Goal: Information Seeking & Learning: Learn about a topic

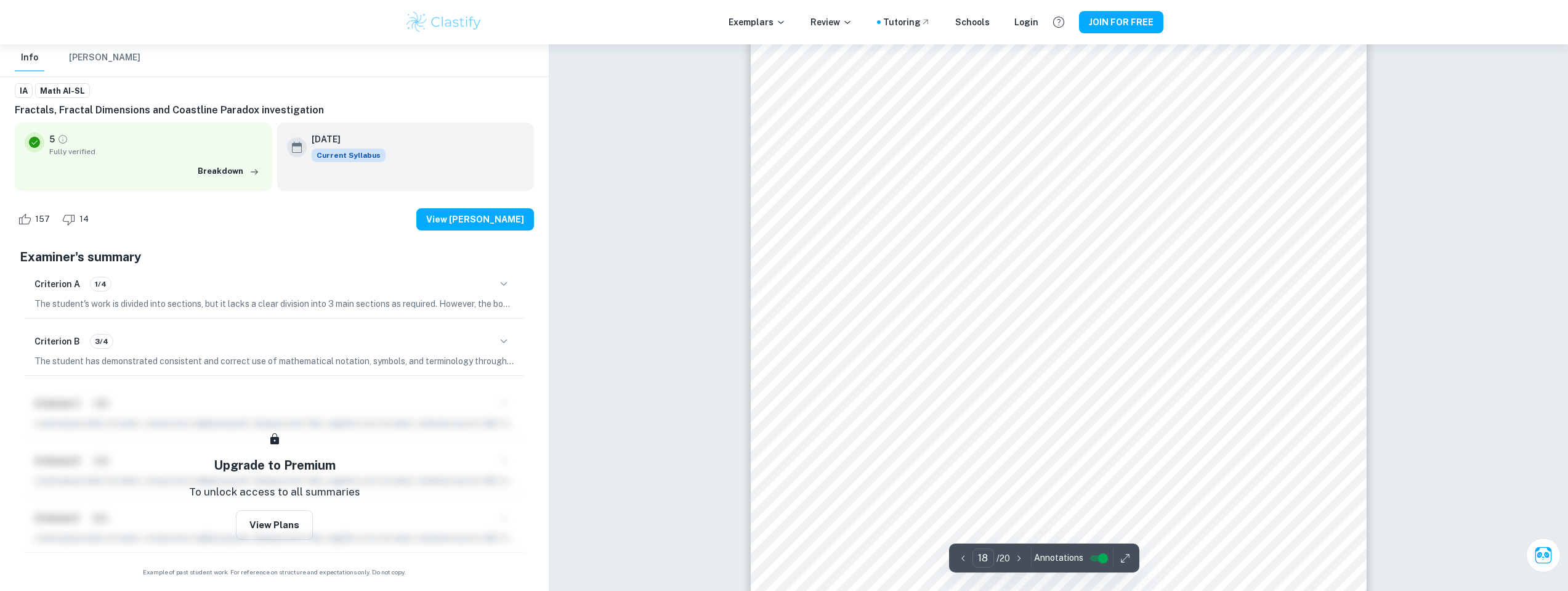
scroll to position [15705, 0]
type input "19"
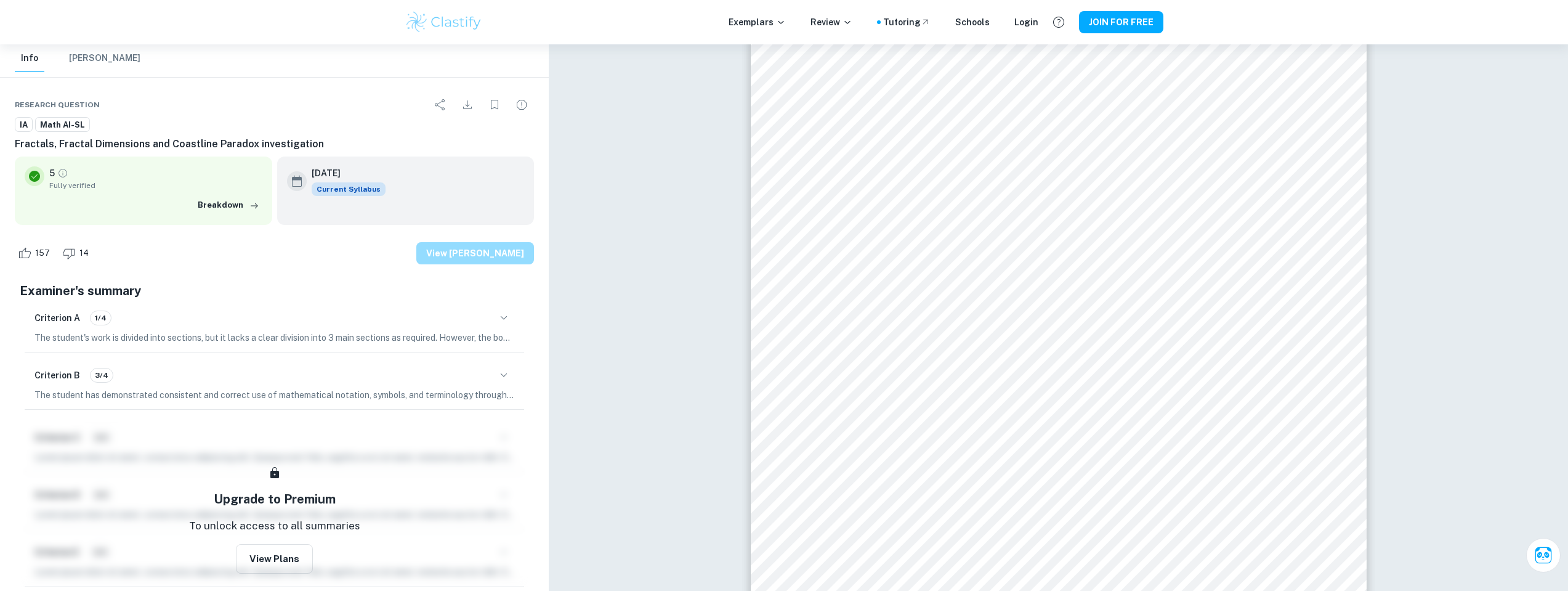
click at [505, 253] on button "View [PERSON_NAME]" at bounding box center [475, 253] width 118 height 22
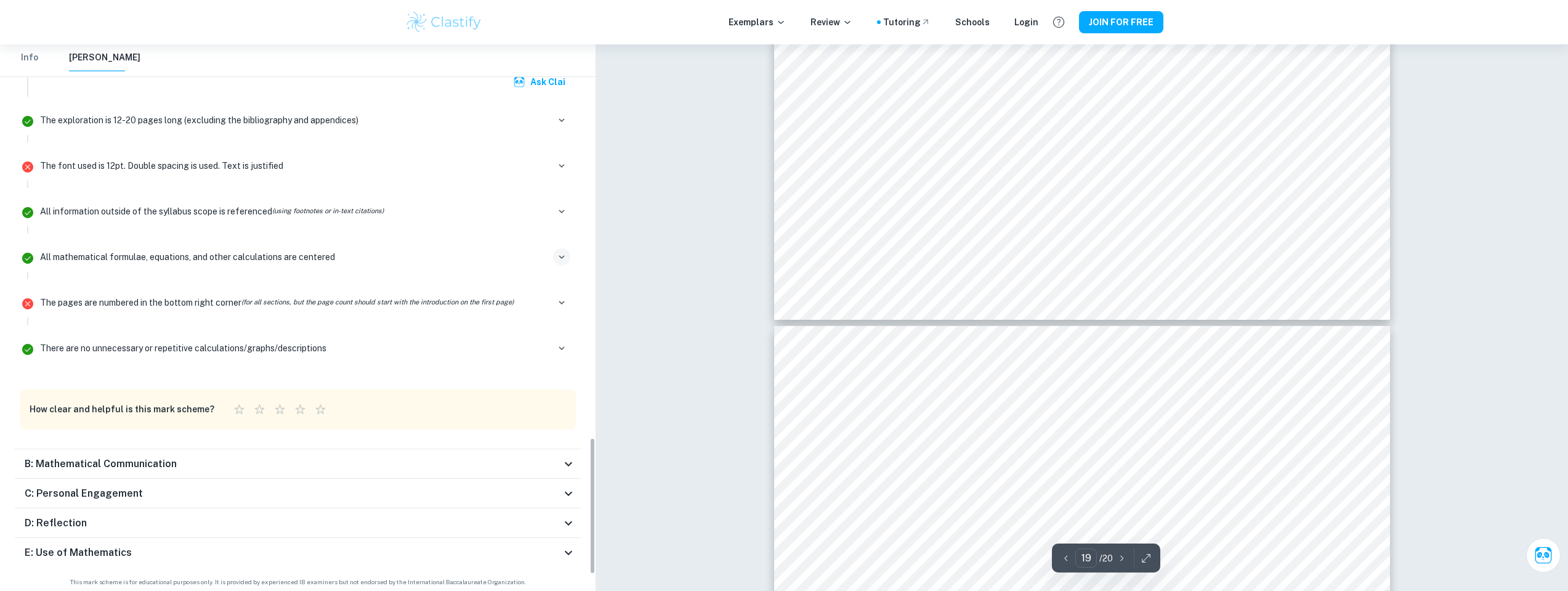
scroll to position [15663, 0]
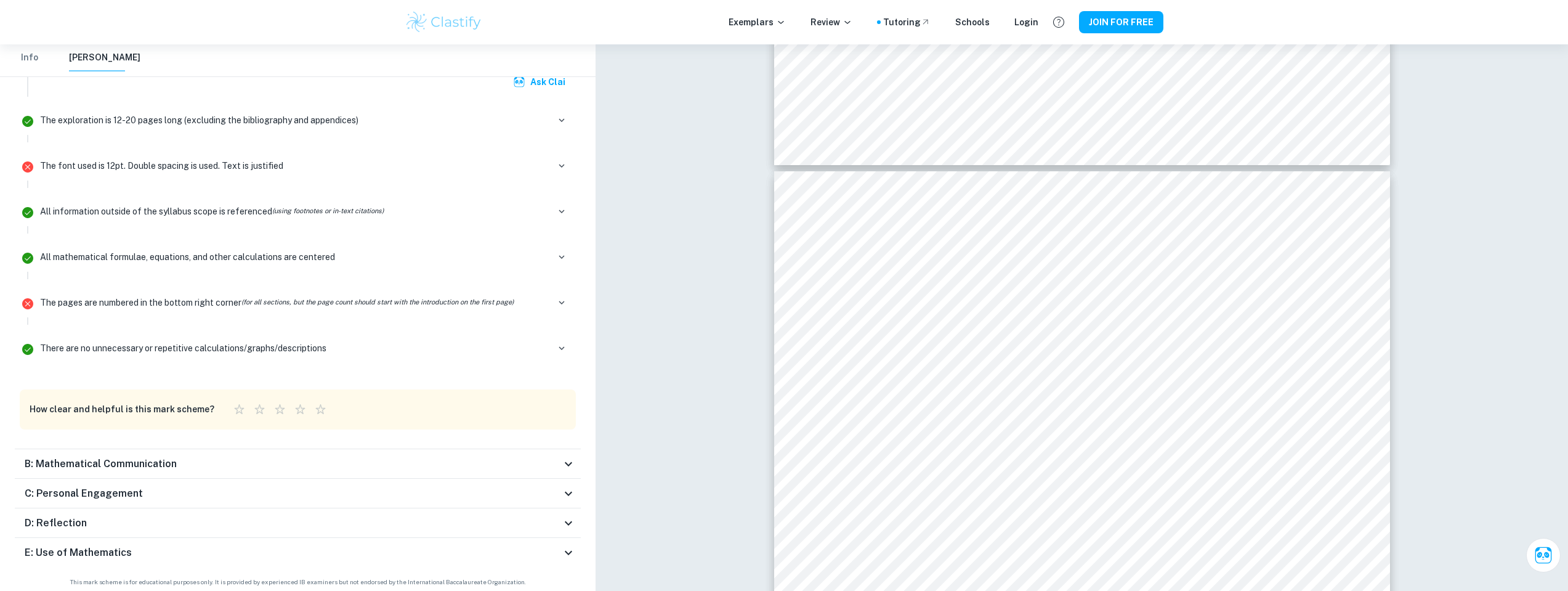
click at [487, 519] on div "D: Reflection" at bounding box center [293, 523] width 536 height 15
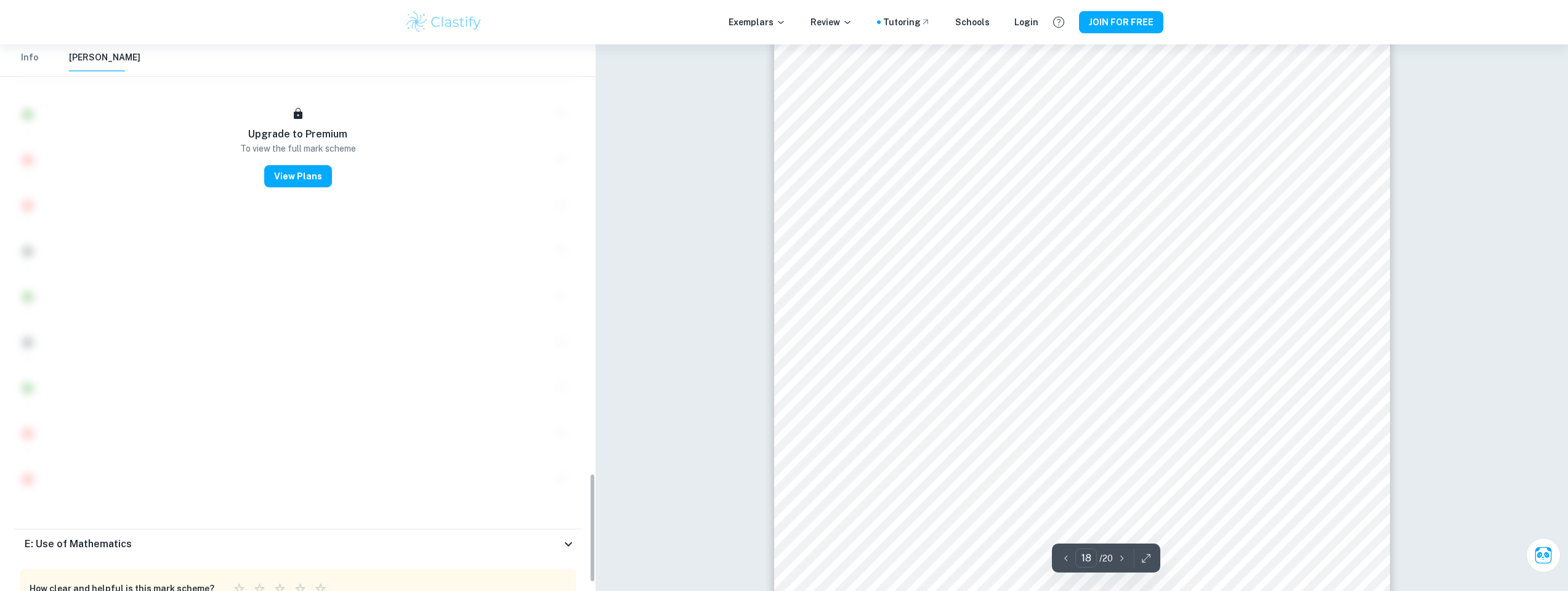
scroll to position [2076, 0]
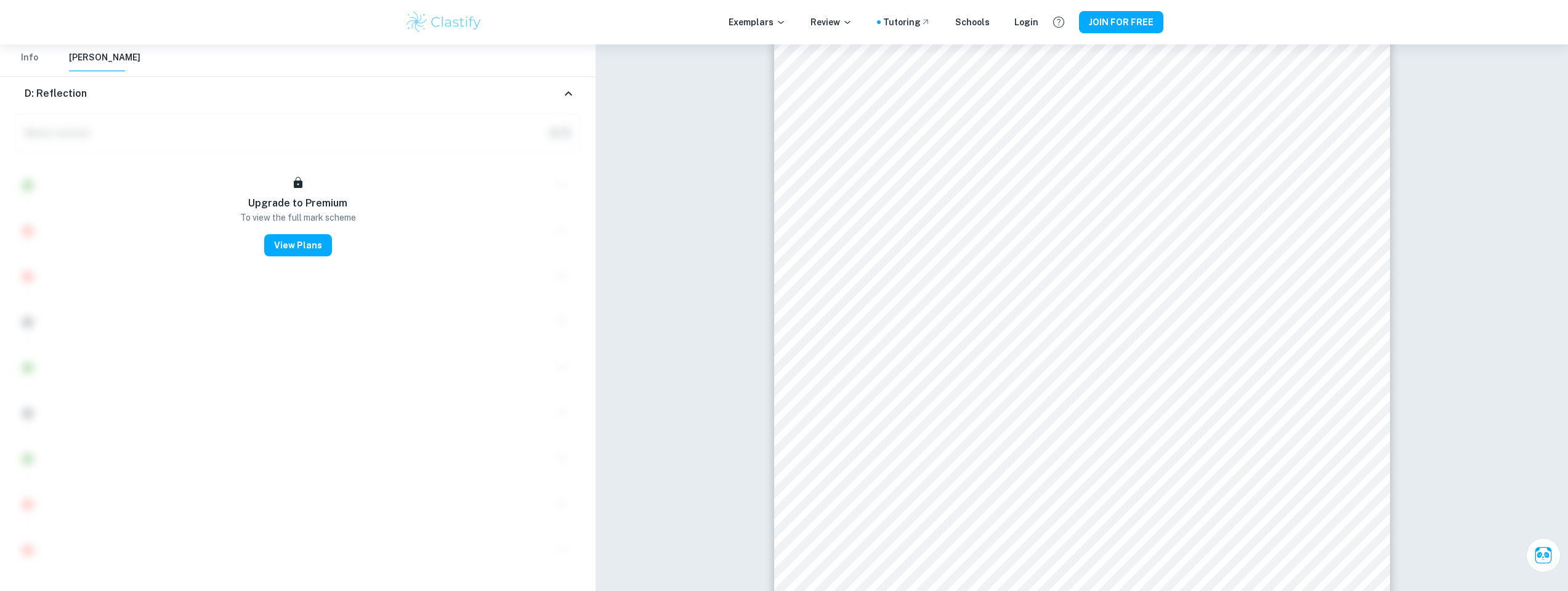
click at [256, 103] on div "D: Reflection" at bounding box center [298, 94] width 566 height 39
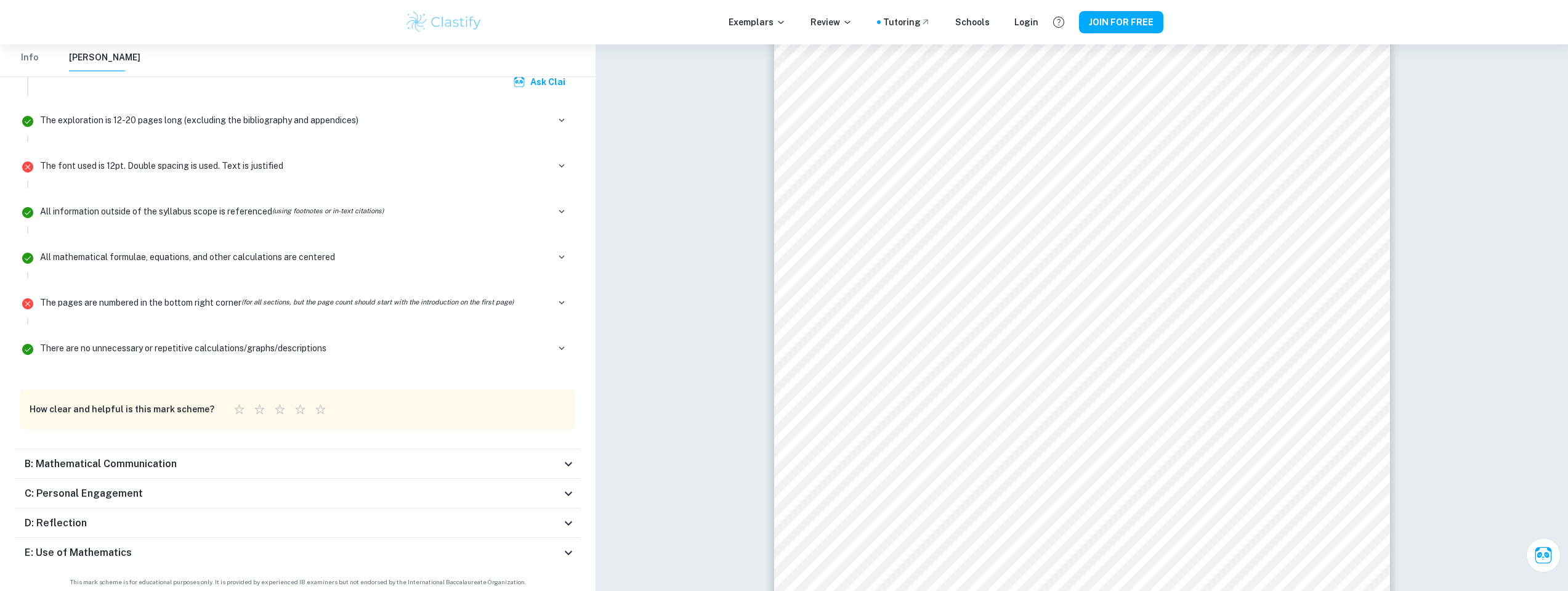
scroll to position [15135, 0]
click at [115, 494] on h6 "C: Personal Engagement" at bounding box center [84, 494] width 118 height 15
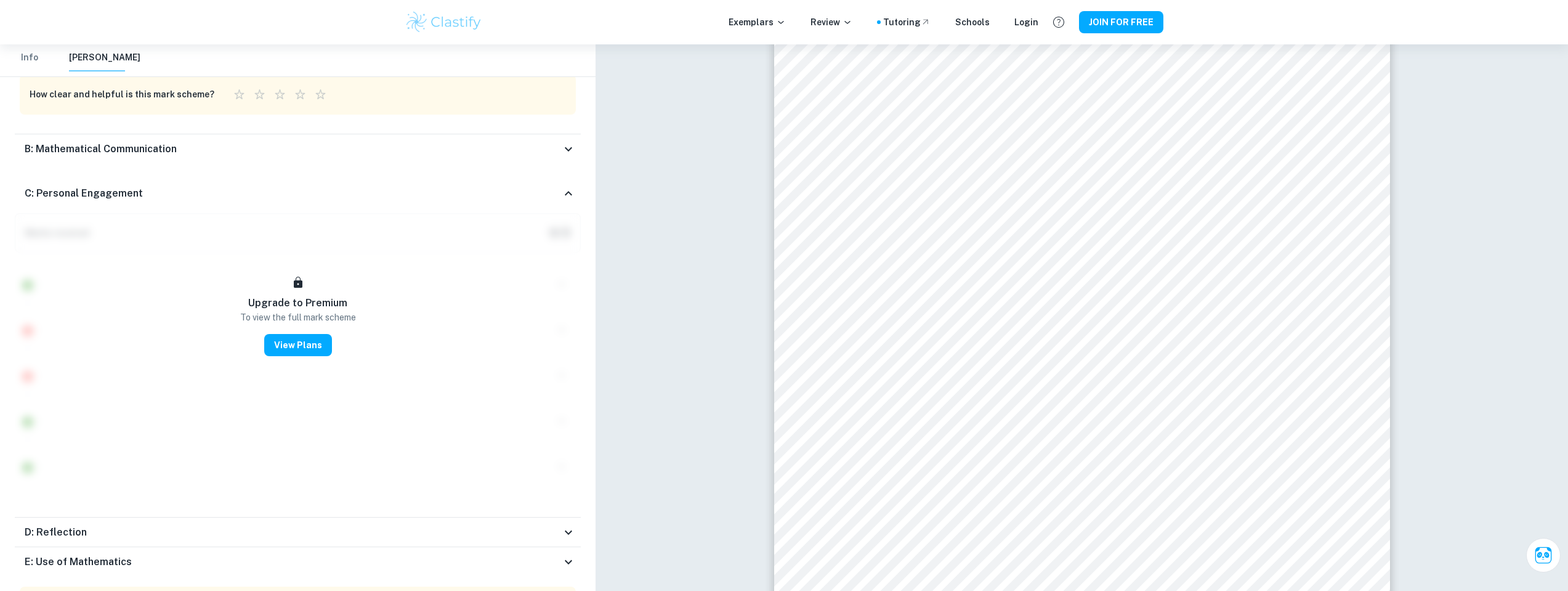
click at [139, 186] on div "C: Personal Engagement" at bounding box center [293, 193] width 536 height 15
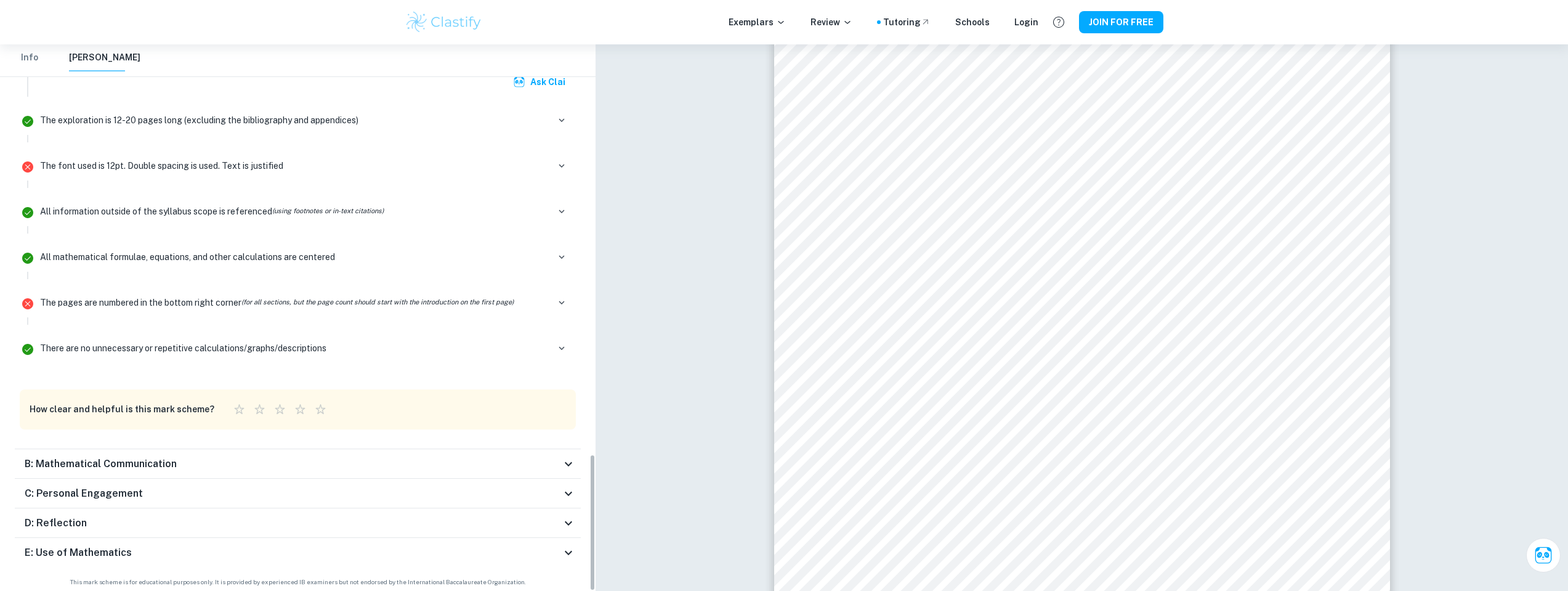
click at [67, 548] on h6 "E: Use of Mathematics" at bounding box center [78, 553] width 107 height 15
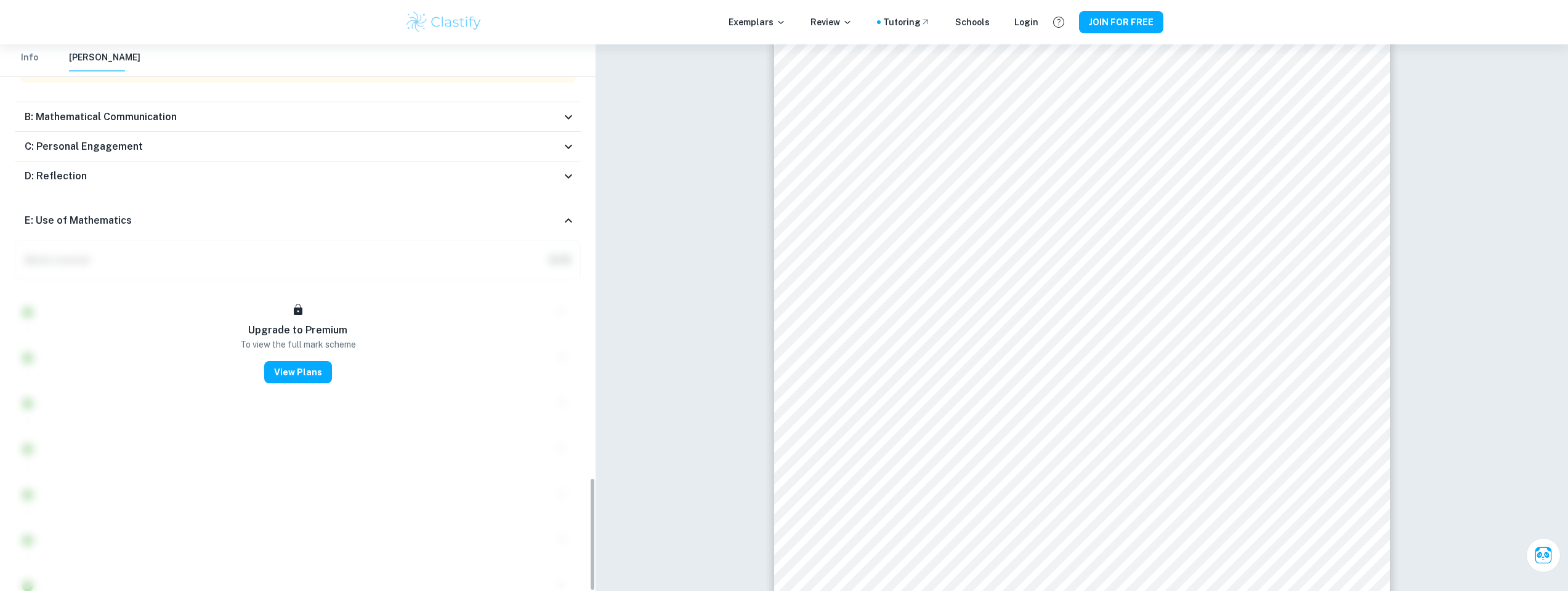
scroll to position [2086, 0]
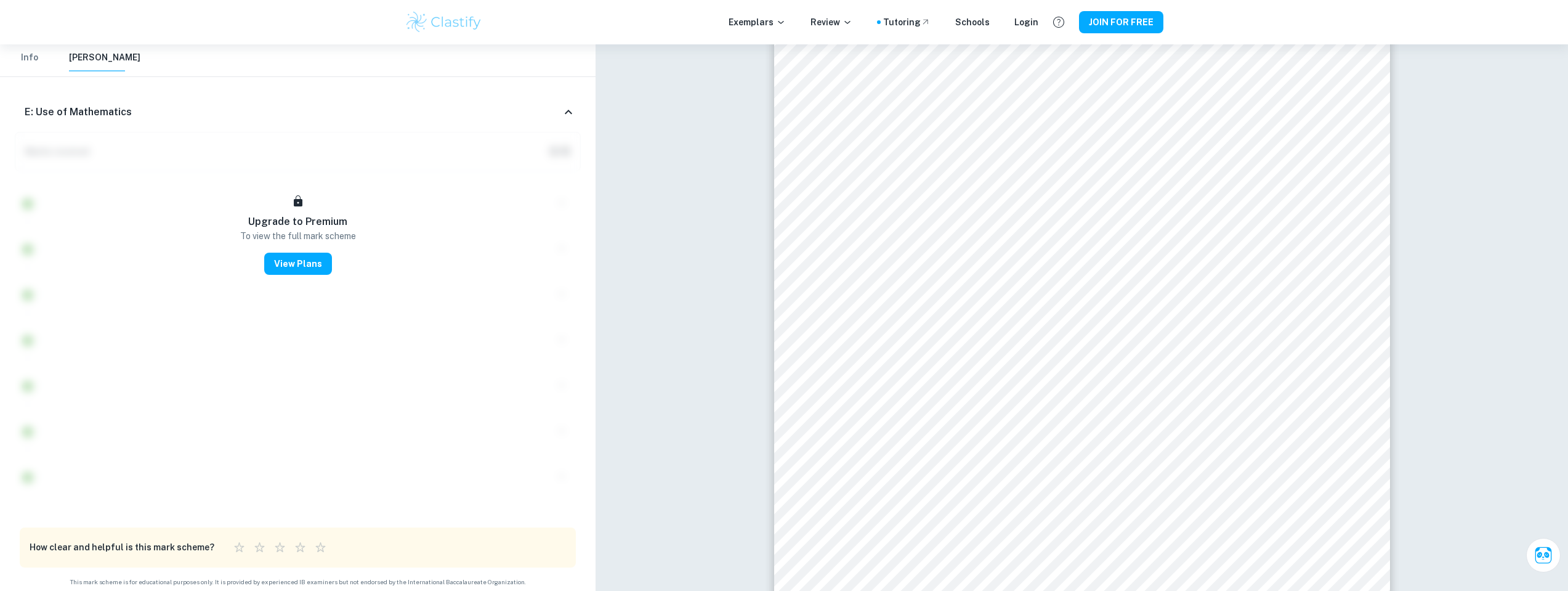
click at [148, 106] on div "E: Use of Mathematics" at bounding box center [293, 112] width 536 height 15
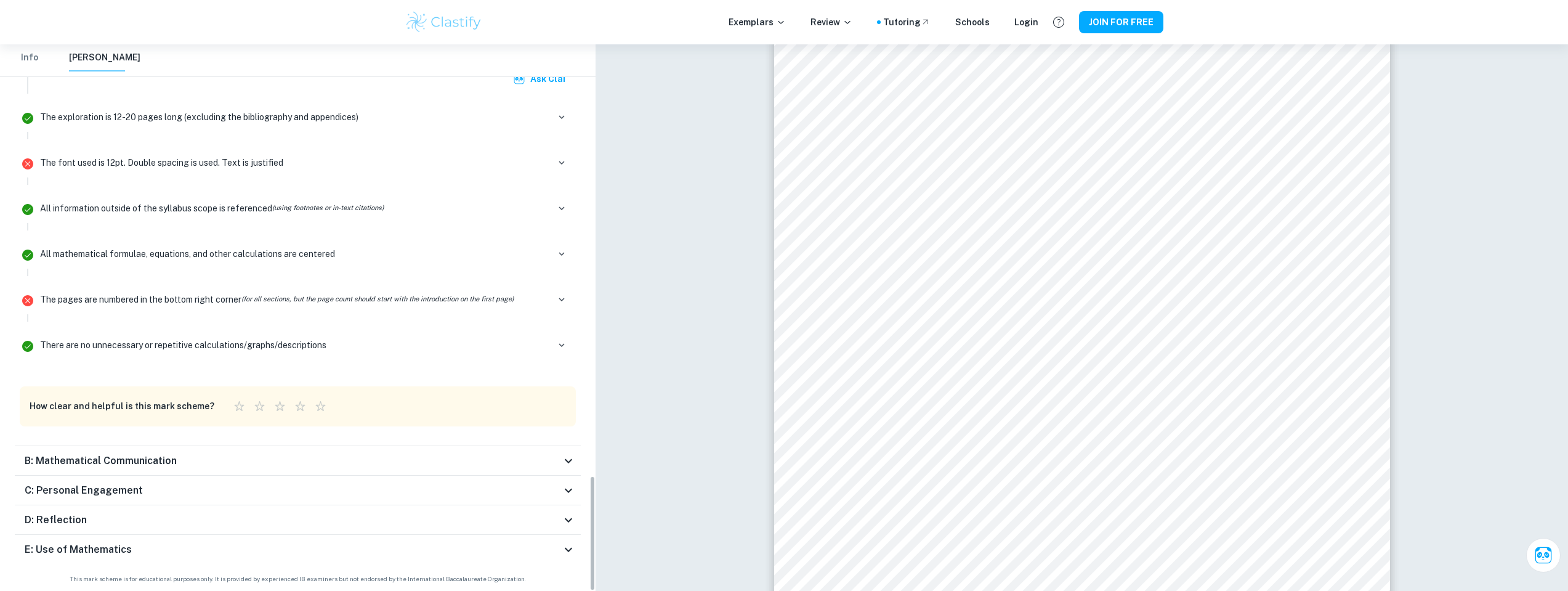
scroll to position [1631, 0]
click at [77, 469] on div "B: Mathematical Communication" at bounding box center [298, 464] width 566 height 29
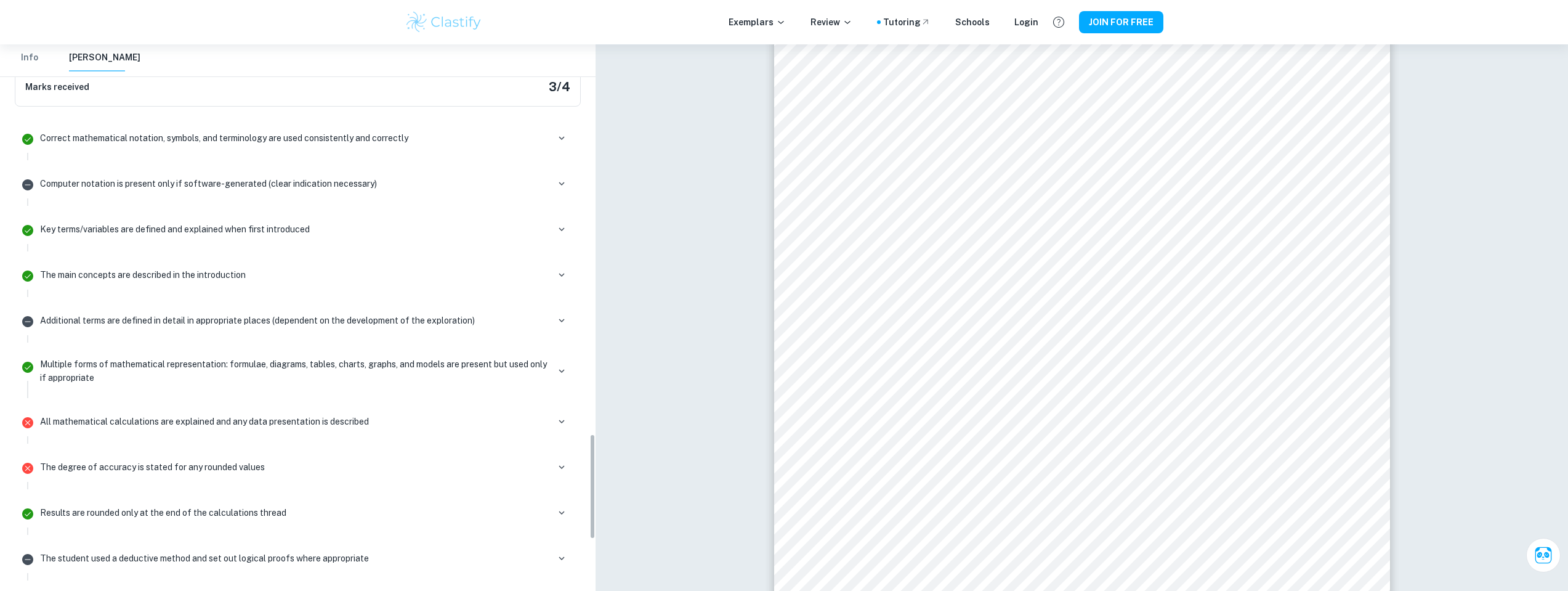
scroll to position [1879, 0]
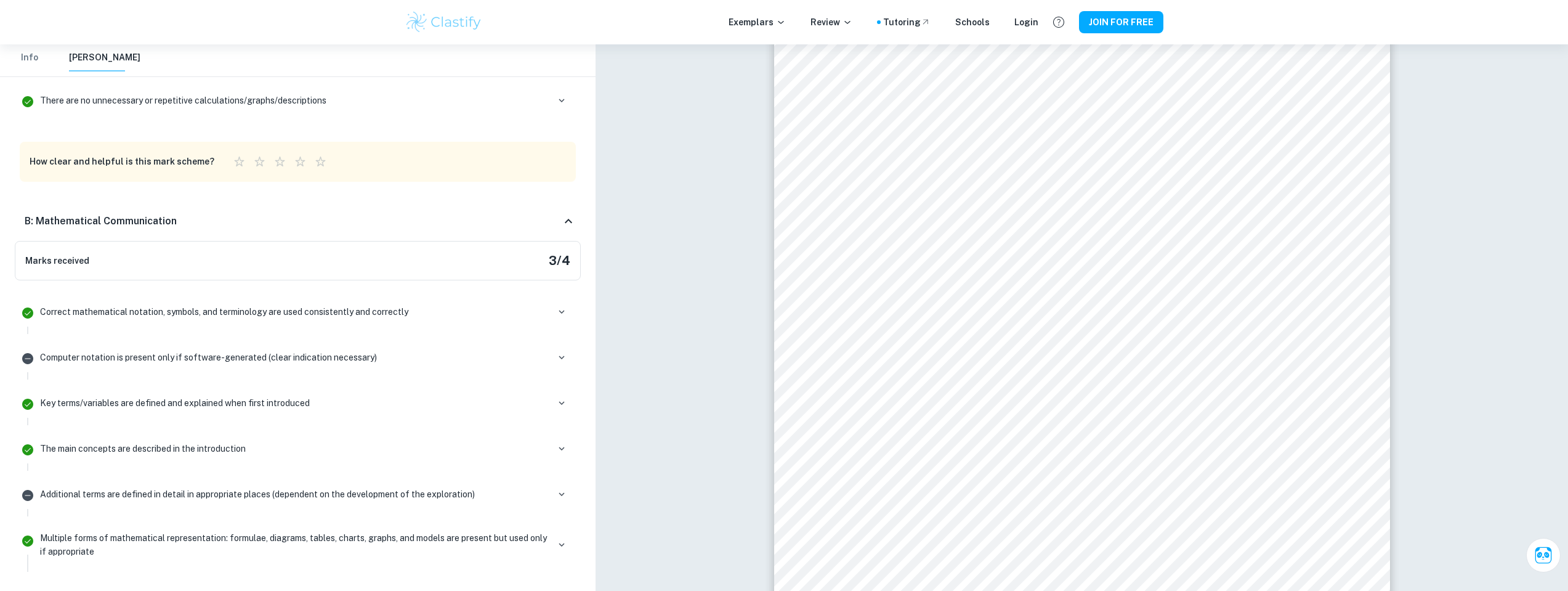
click at [104, 246] on div "Marks received 3 / 4" at bounding box center [298, 260] width 566 height 39
click at [104, 255] on div "Marks received 3 / 4" at bounding box center [298, 260] width 566 height 39
click at [83, 258] on h6 "Marks received" at bounding box center [57, 260] width 64 height 13
click at [510, 215] on div "B: Mathematical Communication" at bounding box center [293, 221] width 536 height 15
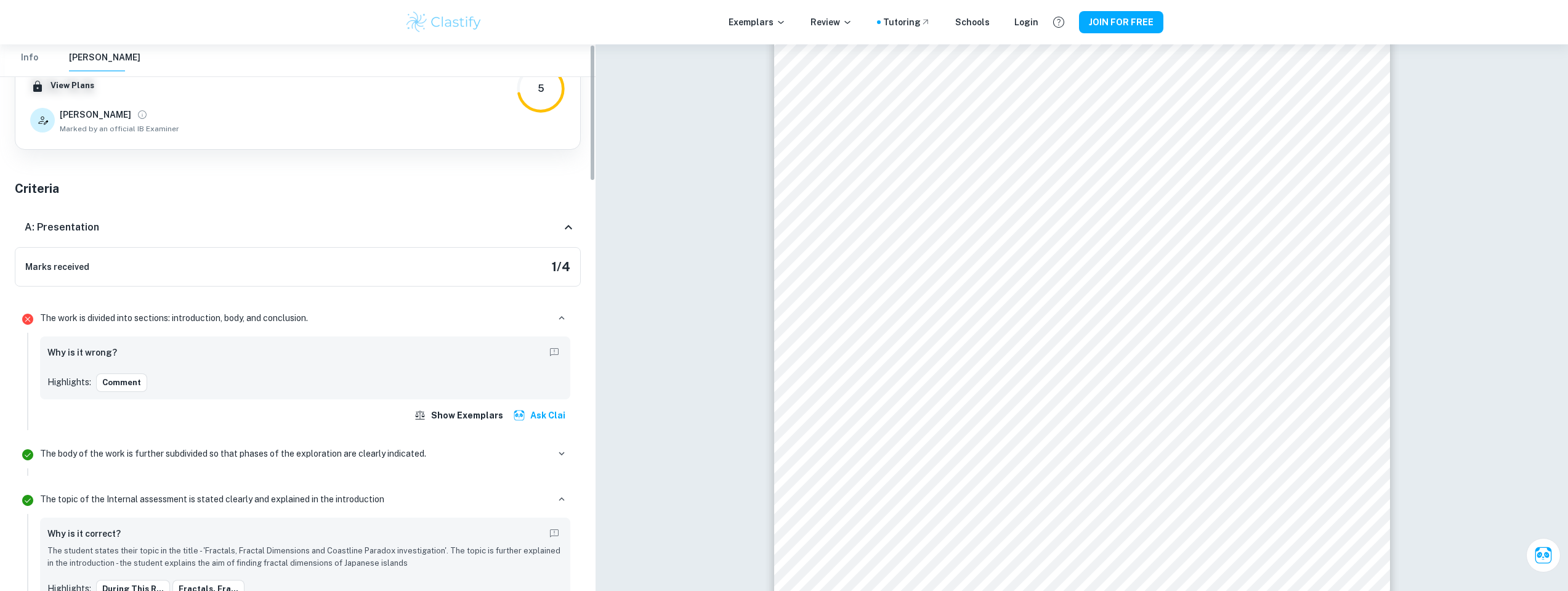
scroll to position [14628, 0]
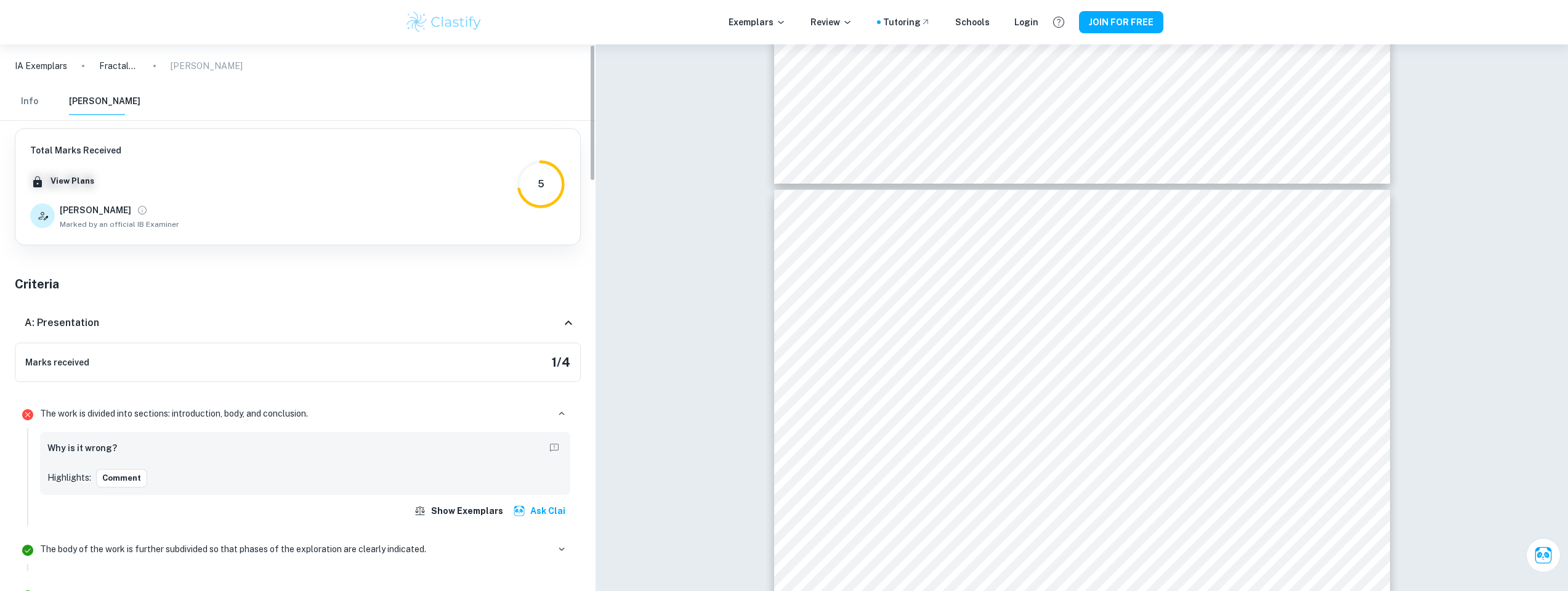
type input "17"
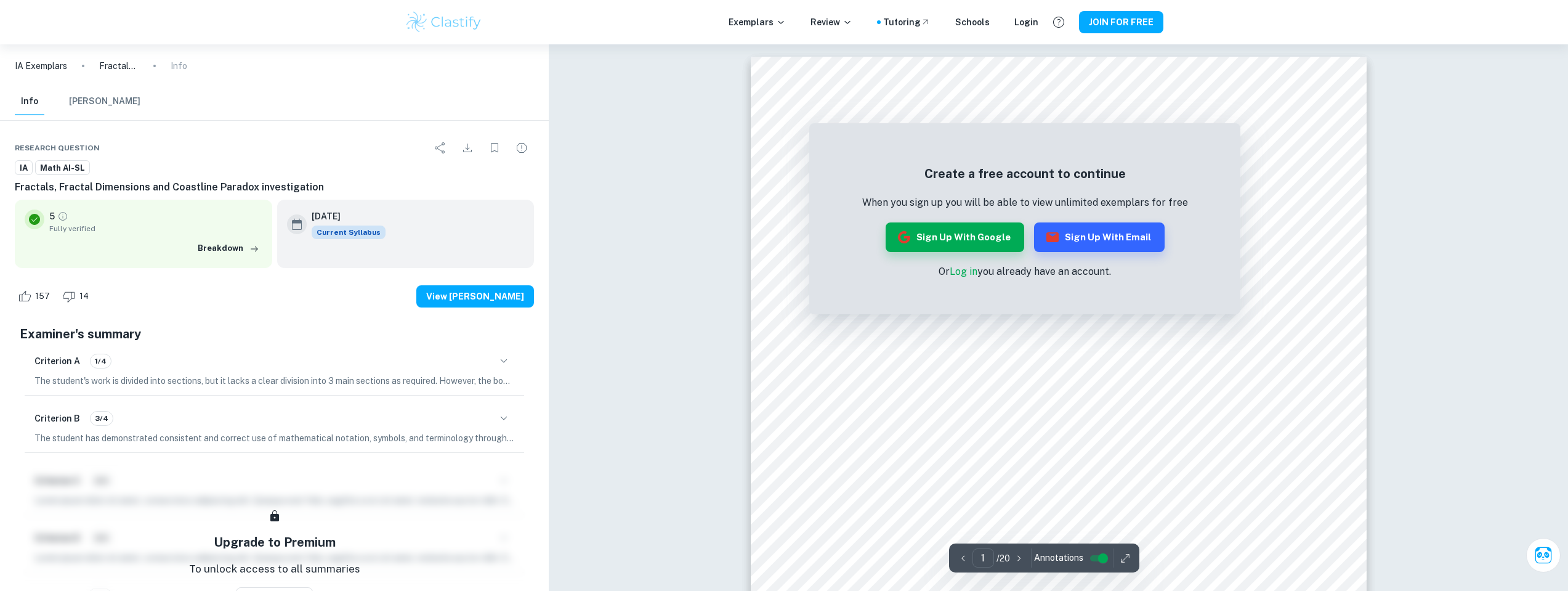
click at [111, 66] on p "Fractals, Fractal Dimensions and Coastline Paradox investigation" at bounding box center [119, 66] width 39 height 13
click at [125, 68] on p "Fractals, Fractal Dimensions and Coastline Paradox investigation" at bounding box center [119, 66] width 39 height 13
click at [125, 68] on p "Fractals, Fractal Dimensions and Coastline Paradox investigation" at bounding box center [119, 66] width 39 height 13
click at [45, 62] on p "IA Exemplars" at bounding box center [41, 66] width 52 height 13
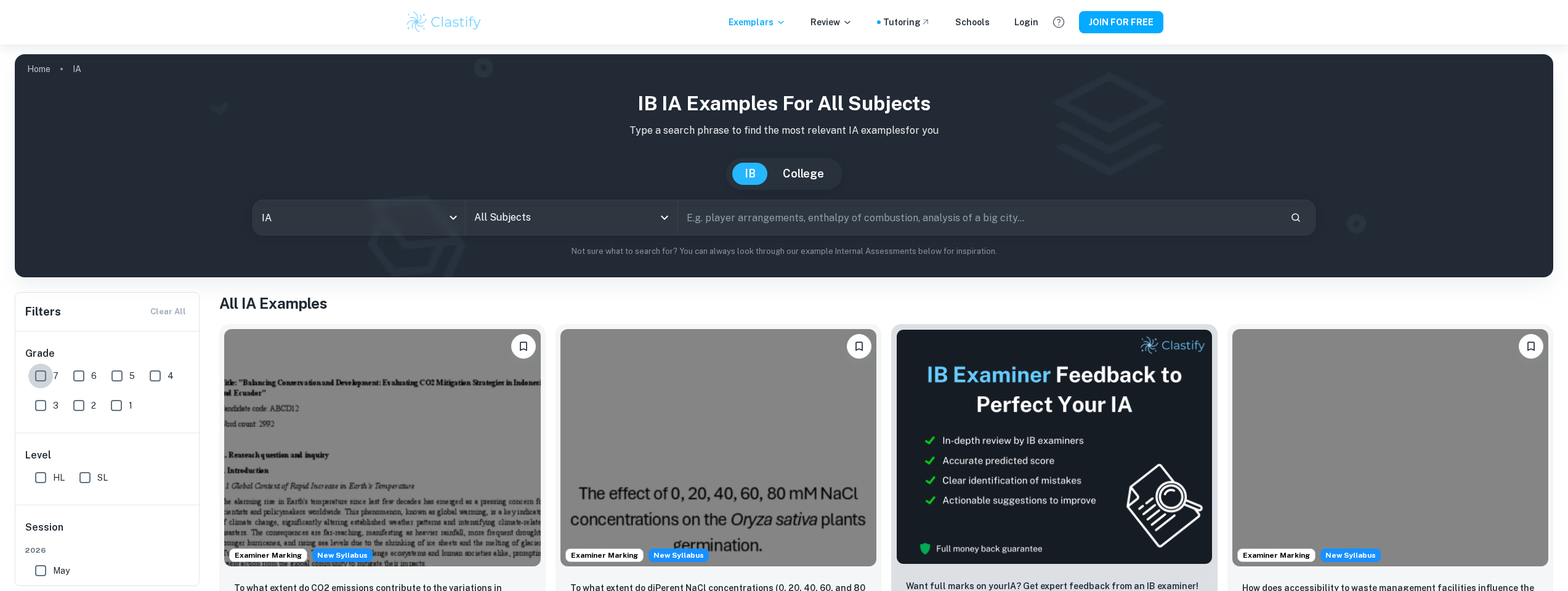
click at [32, 377] on input "7" at bounding box center [41, 376] width 25 height 25
checkbox input "true"
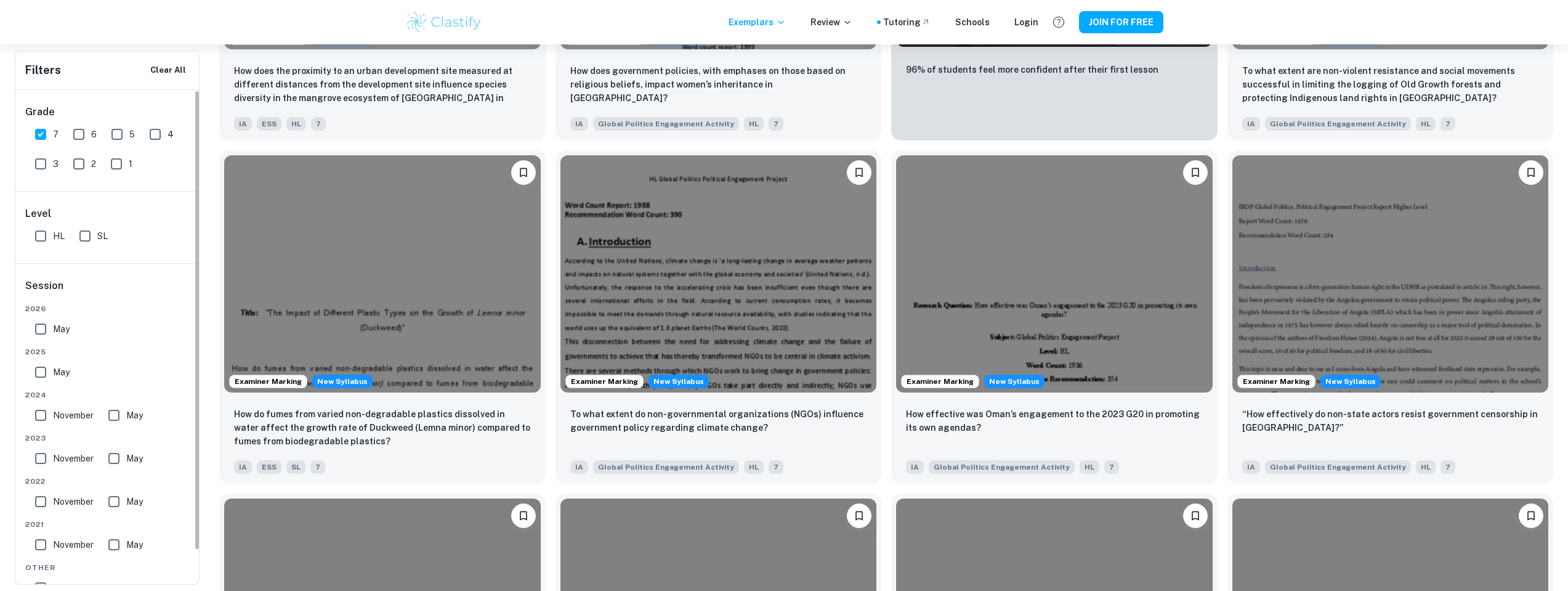
scroll to position [36, 0]
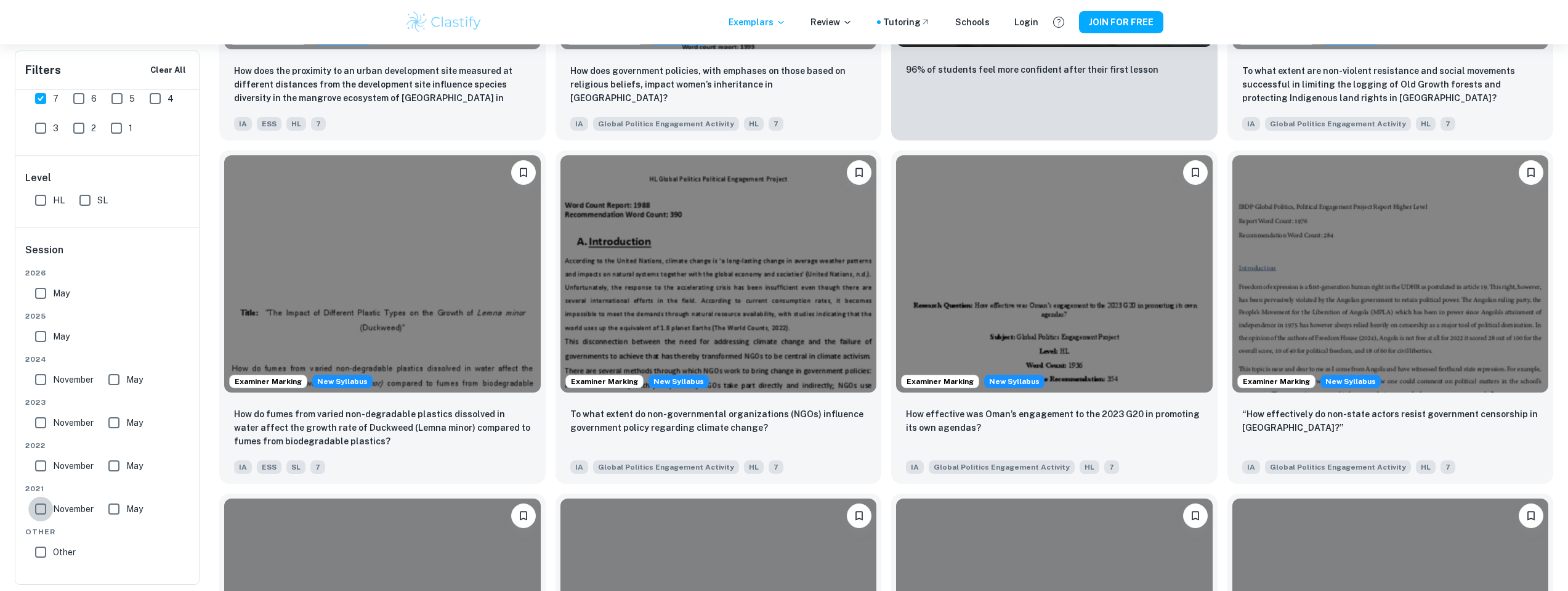
click at [49, 510] on input "November" at bounding box center [41, 509] width 25 height 25
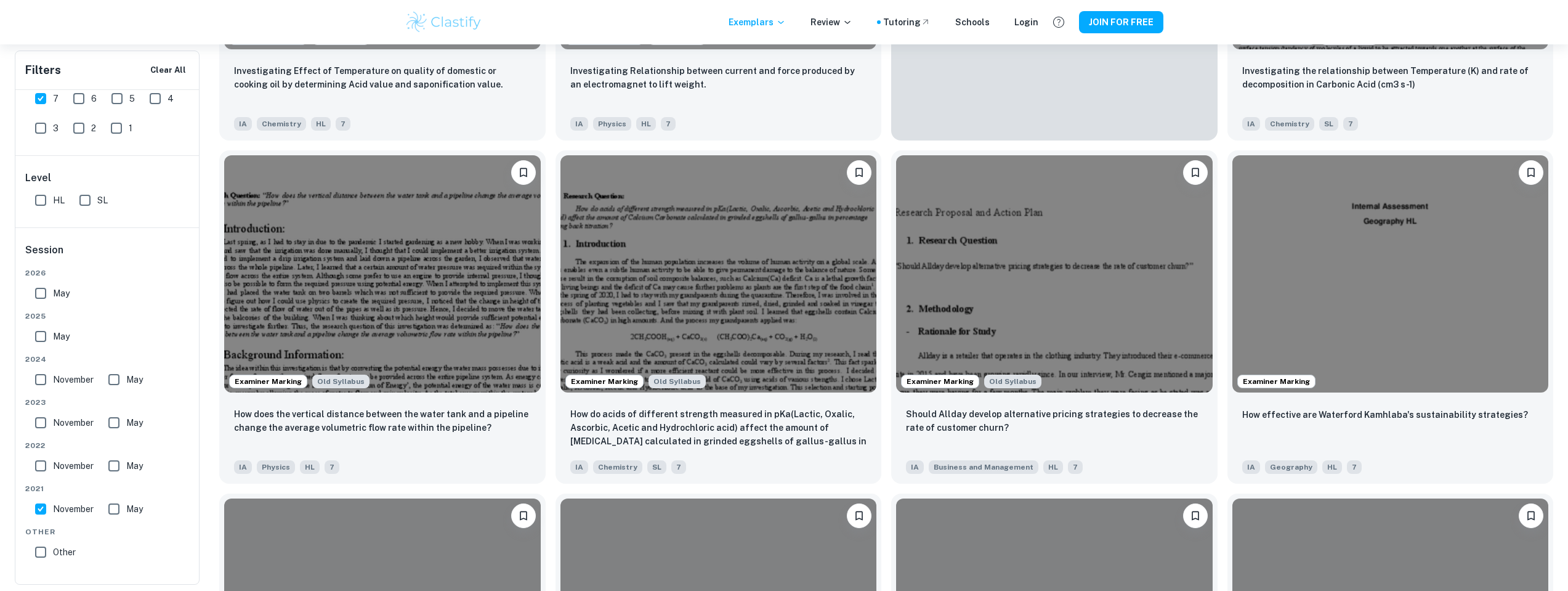
click at [49, 510] on input "November" at bounding box center [41, 509] width 25 height 25
checkbox input "false"
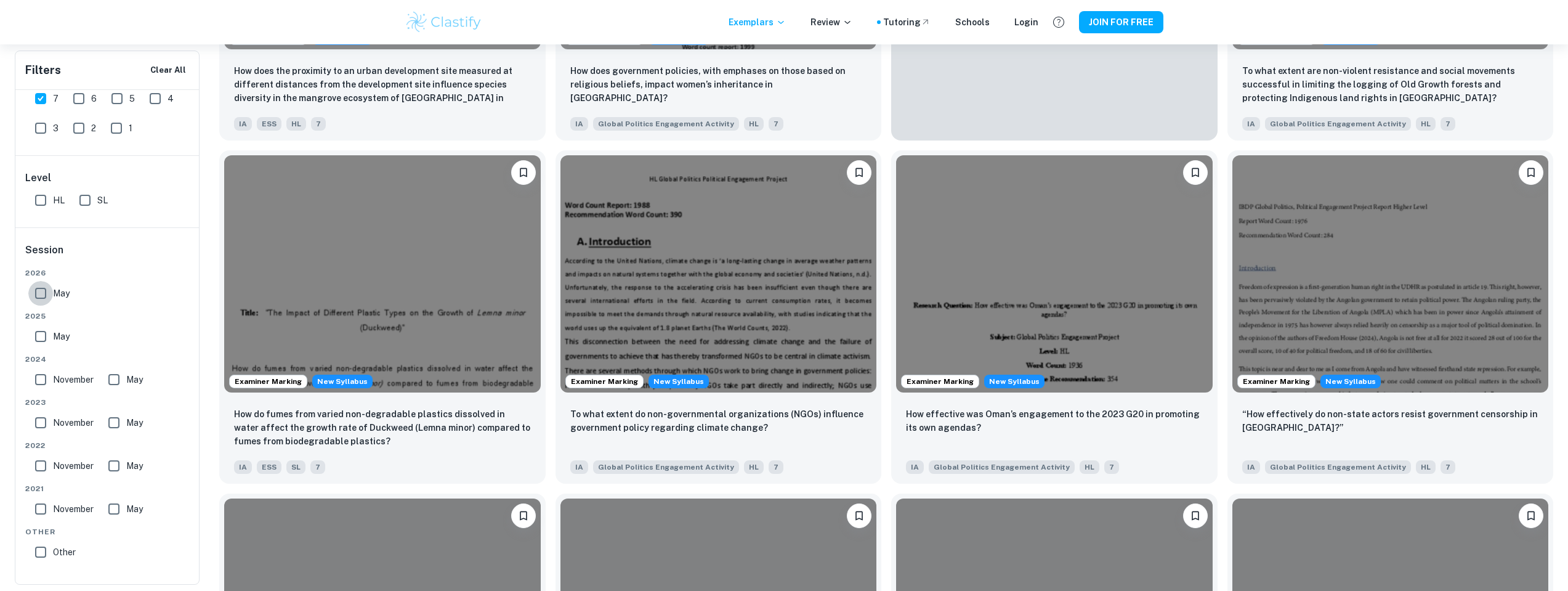
click at [43, 294] on input "May" at bounding box center [41, 293] width 25 height 25
checkbox input "true"
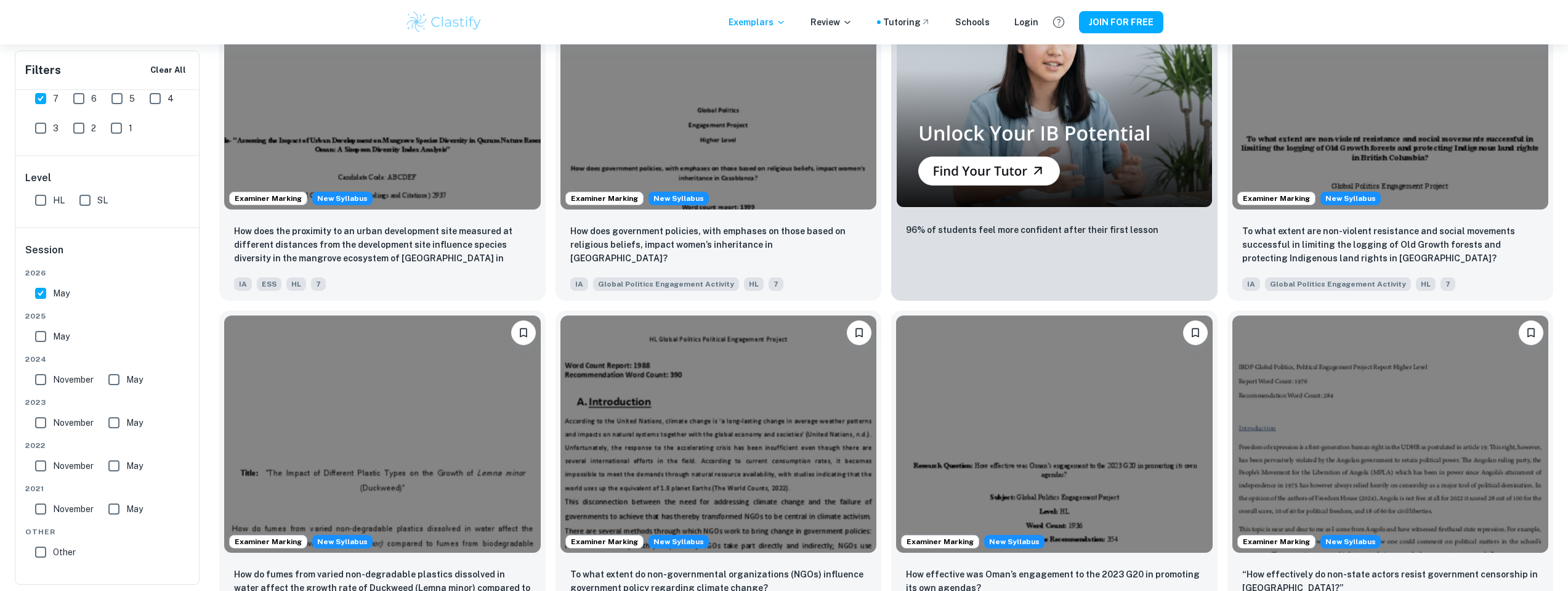
scroll to position [732, 0]
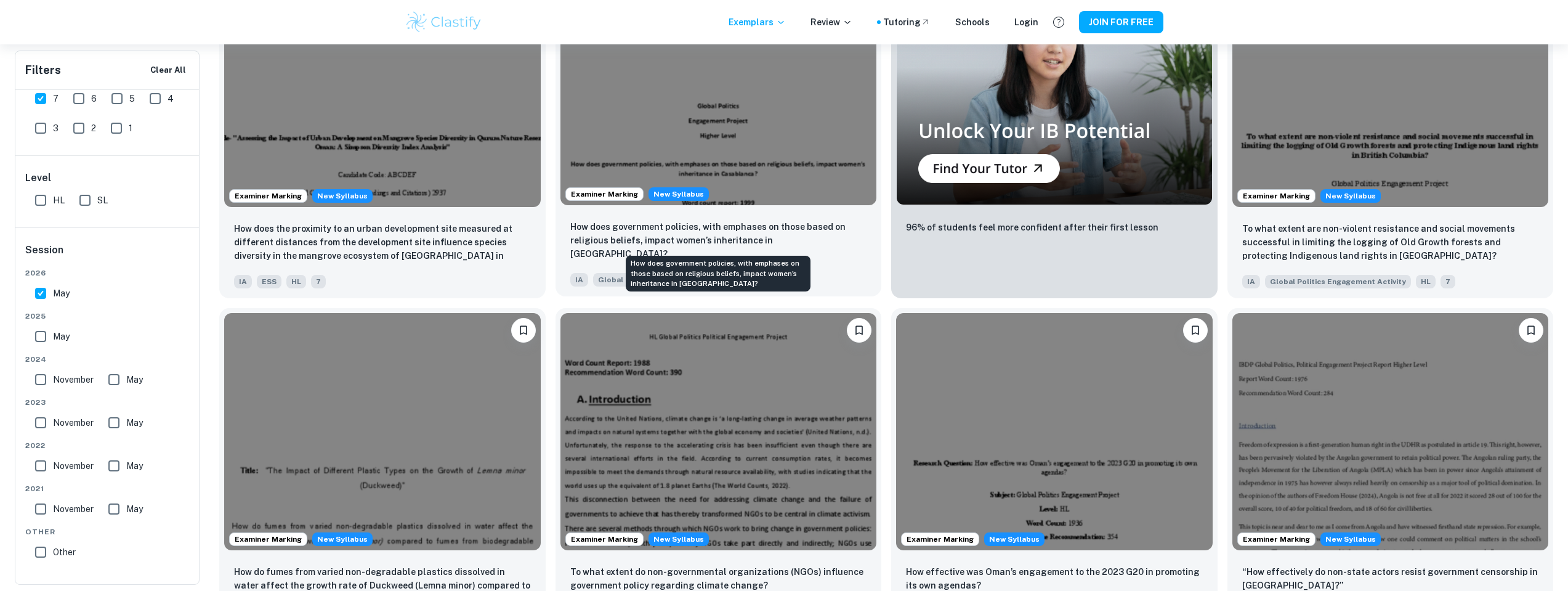
click at [808, 241] on p "How does government policies, with emphases on those based on religious beliefs…" at bounding box center [718, 241] width 297 height 41
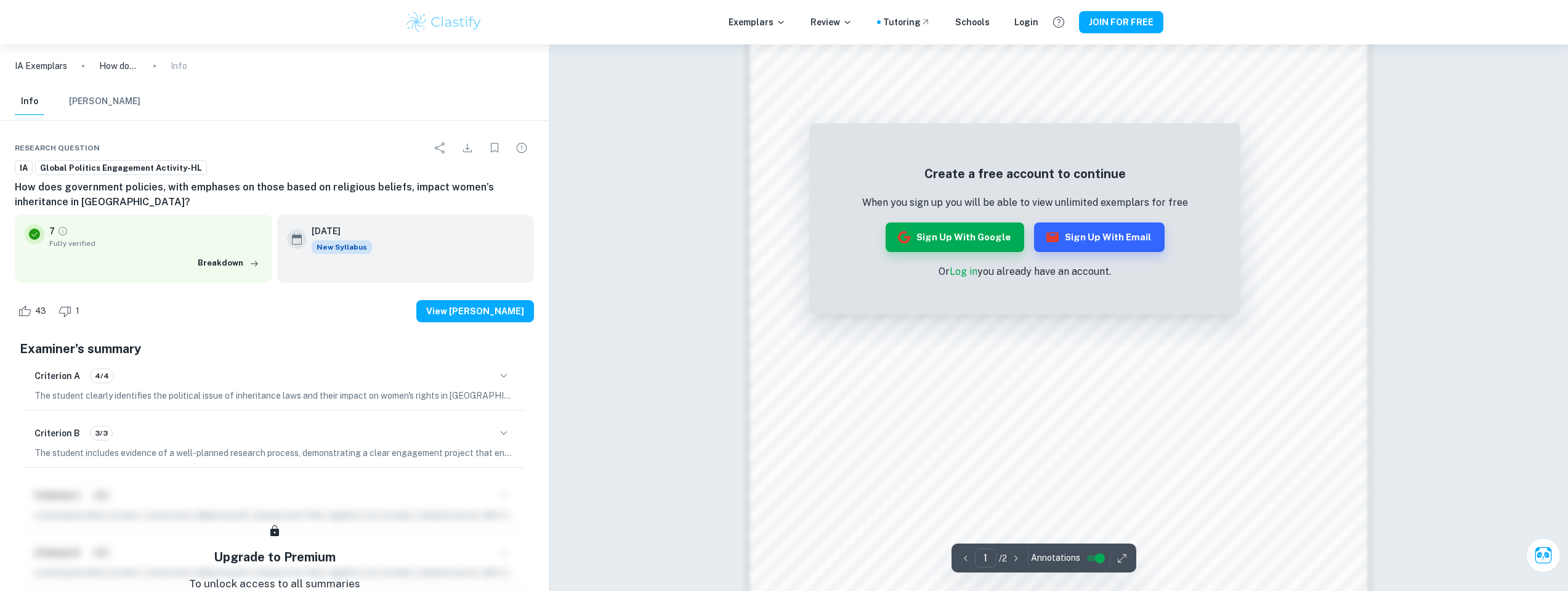
scroll to position [1151, 0]
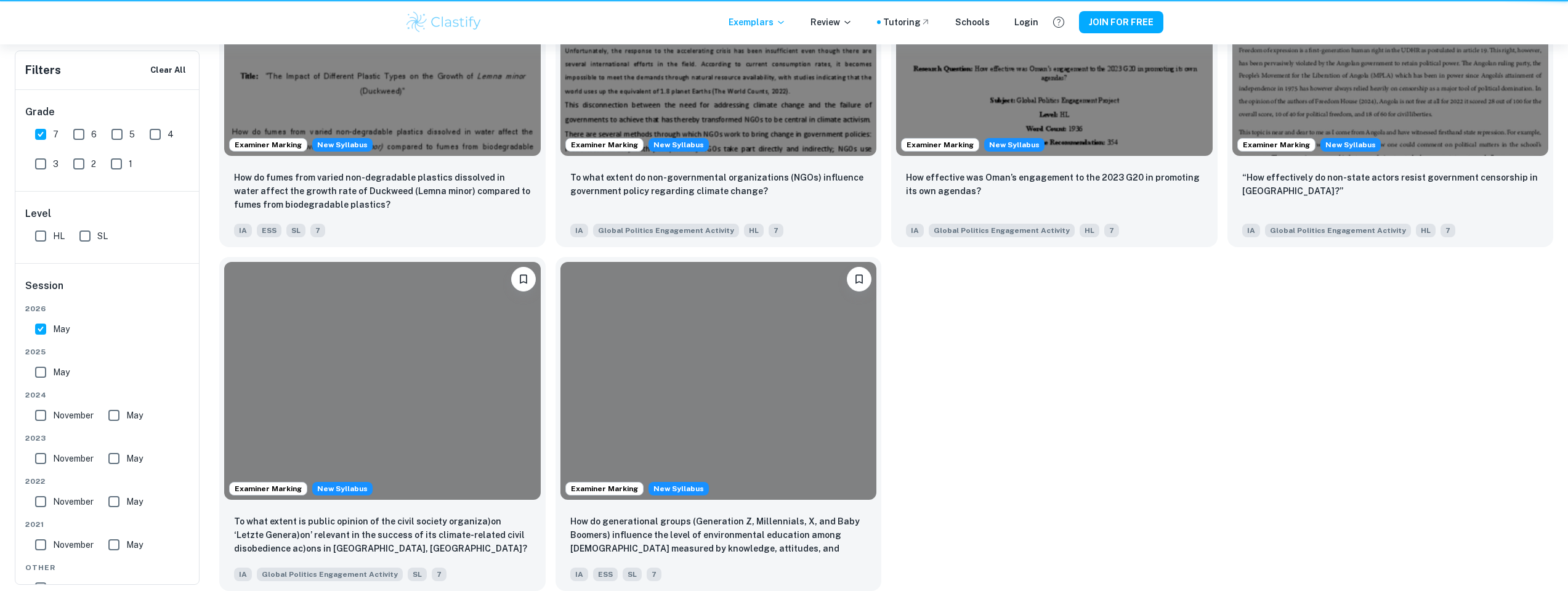
scroll to position [732, 0]
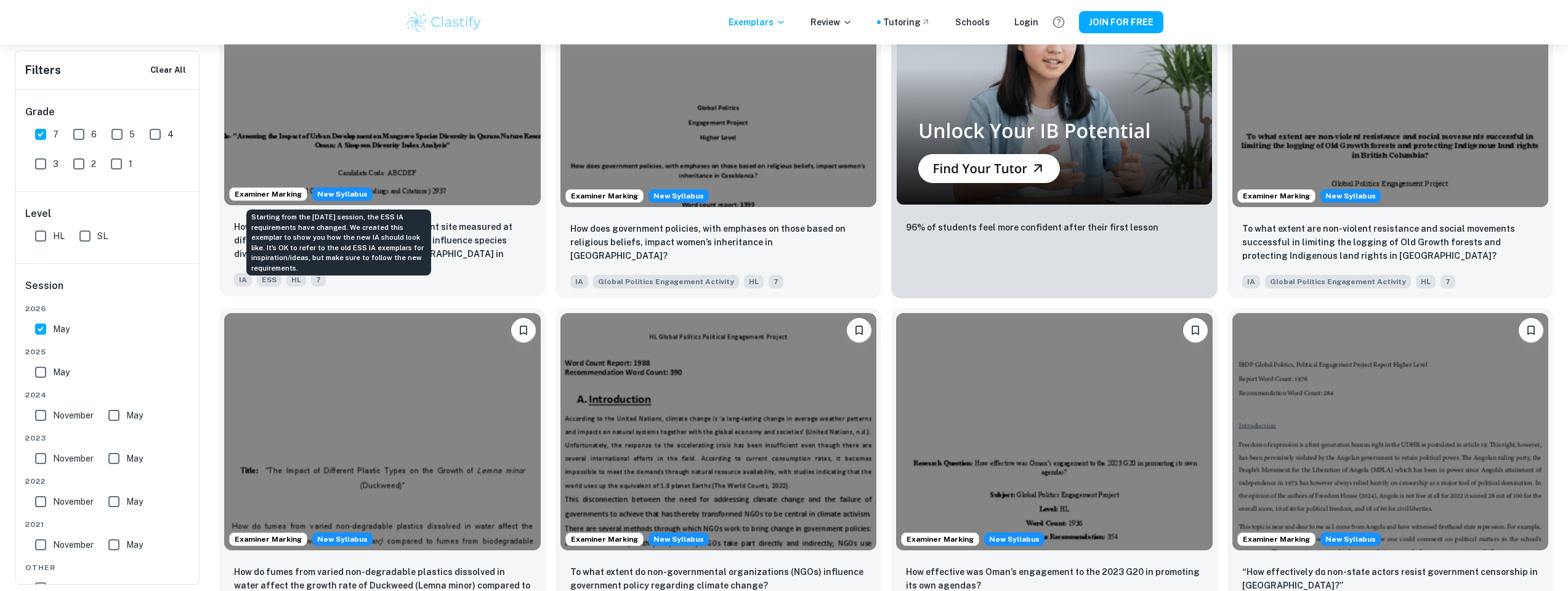
click at [332, 196] on span "New Syllabus" at bounding box center [342, 194] width 60 height 13
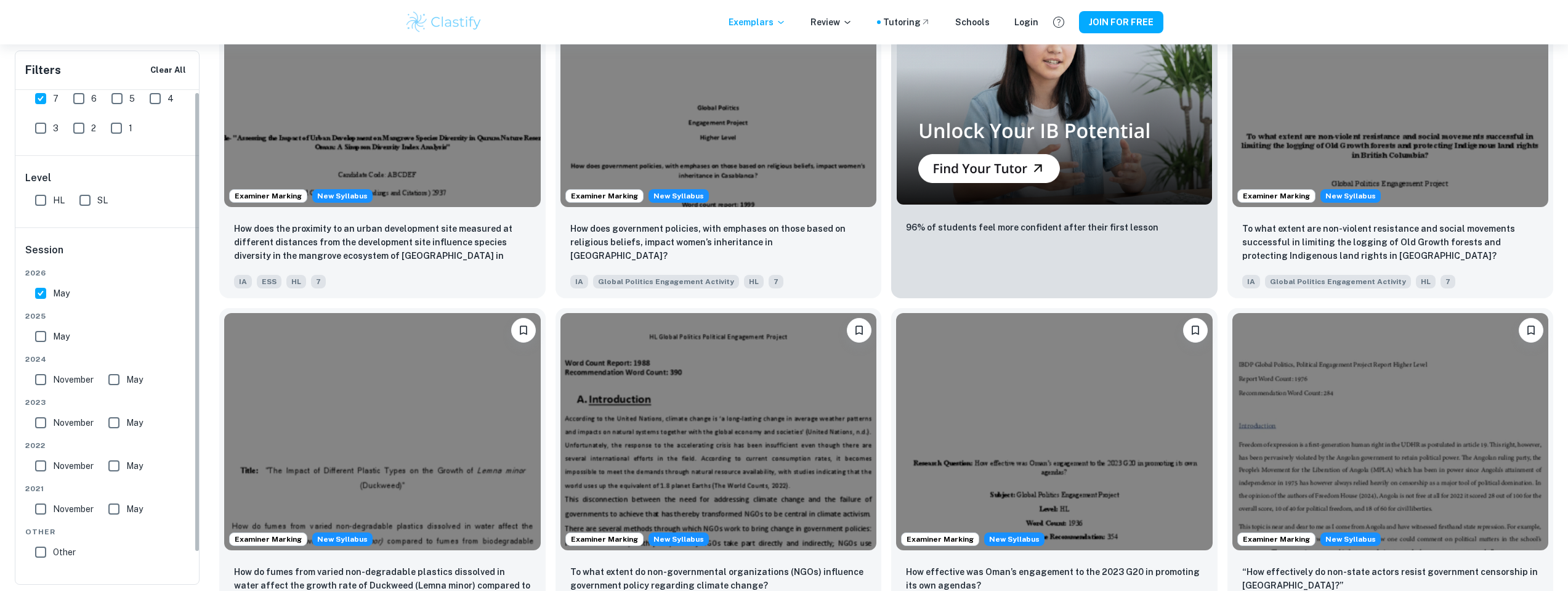
scroll to position [1127, 0]
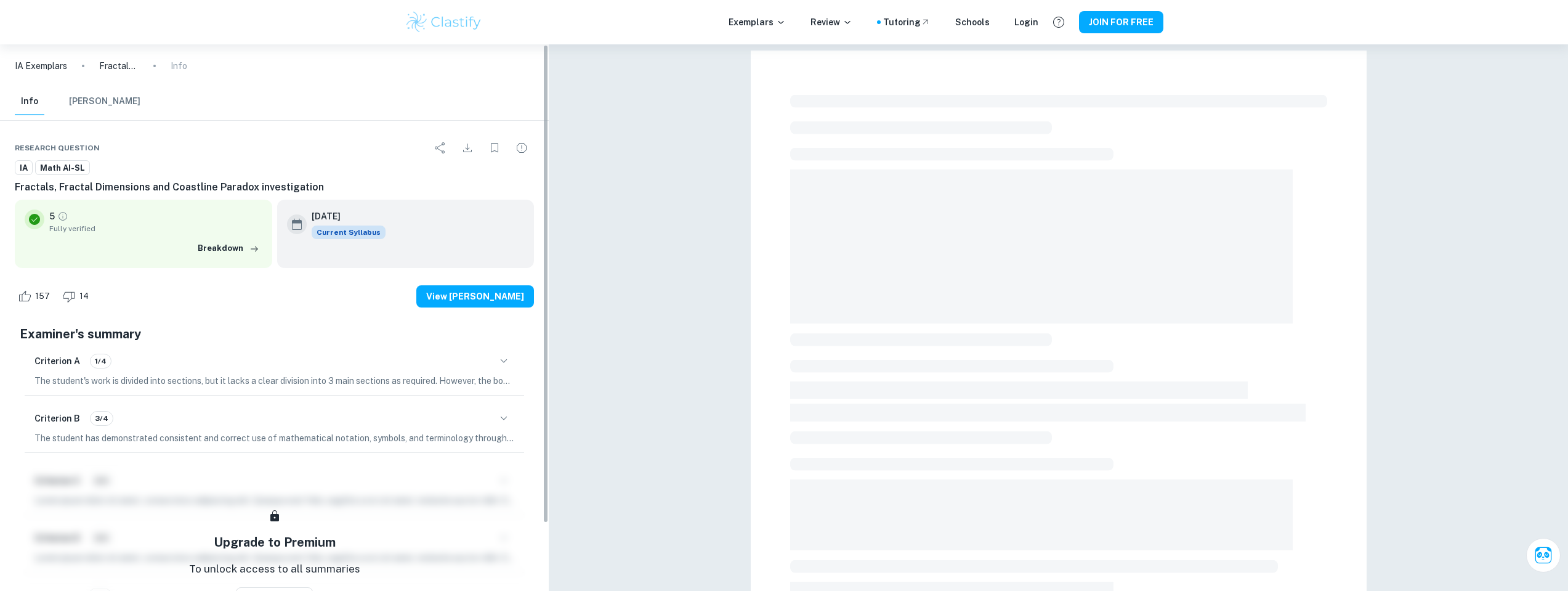
click at [35, 59] on p "IA Exemplars" at bounding box center [41, 66] width 52 height 13
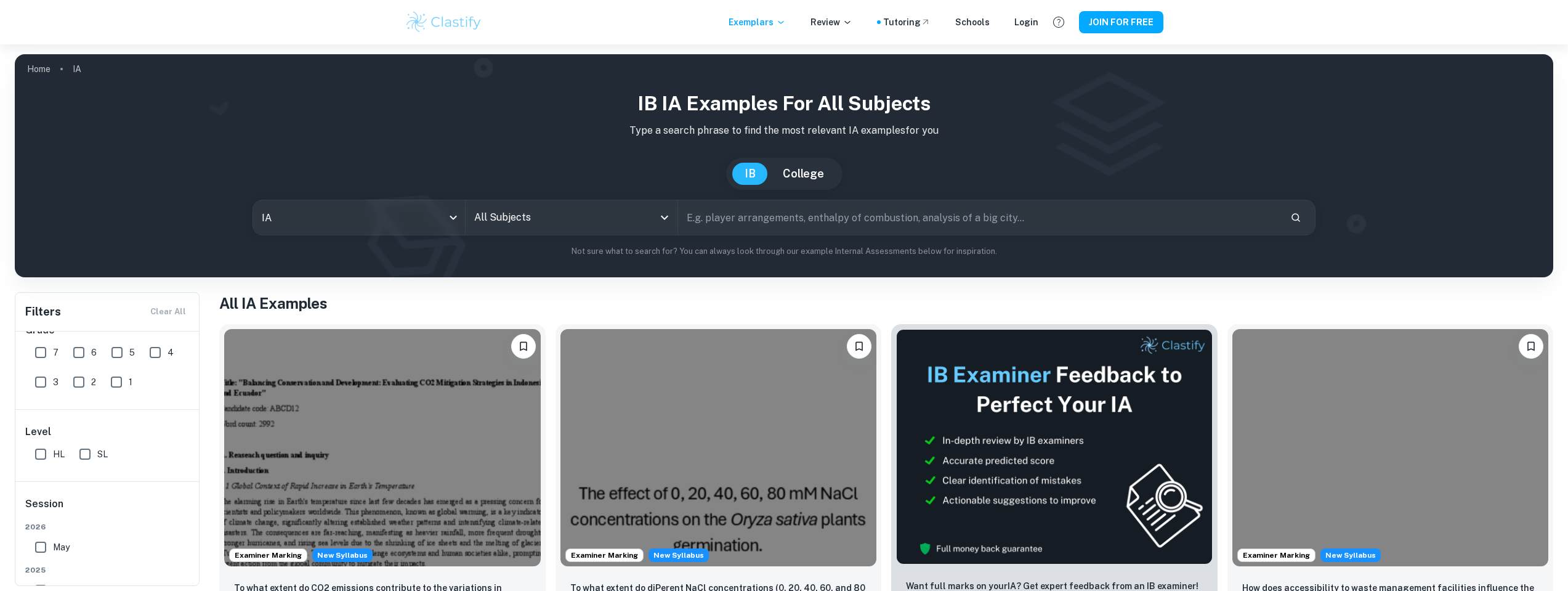
scroll to position [113, 0]
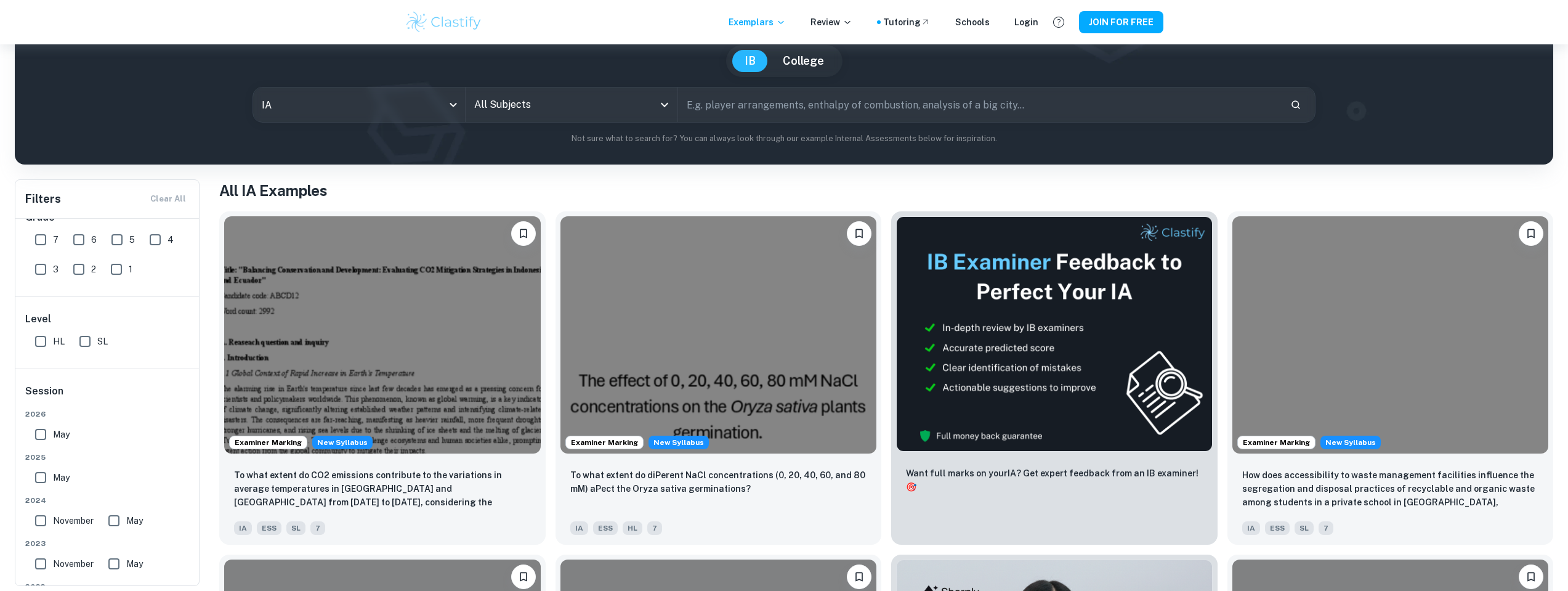
click at [482, 104] on input "All Subjects" at bounding box center [562, 104] width 182 height 24
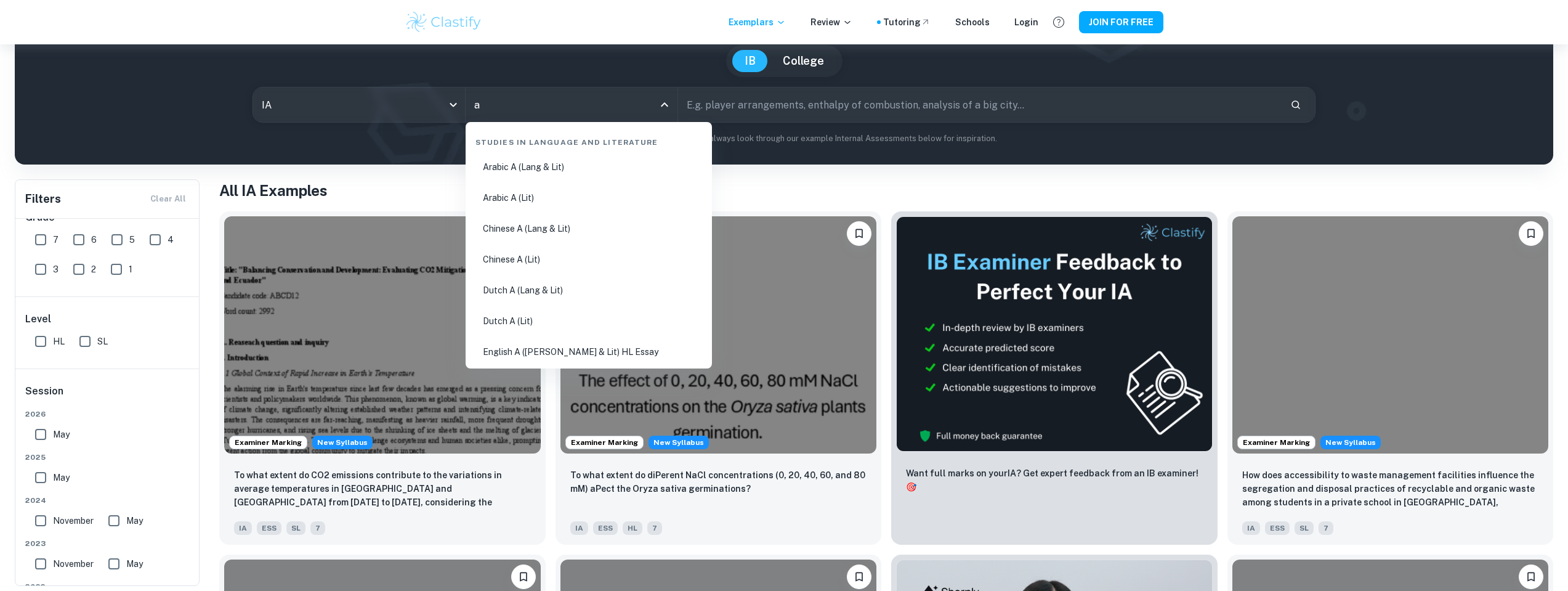
type input "ai"
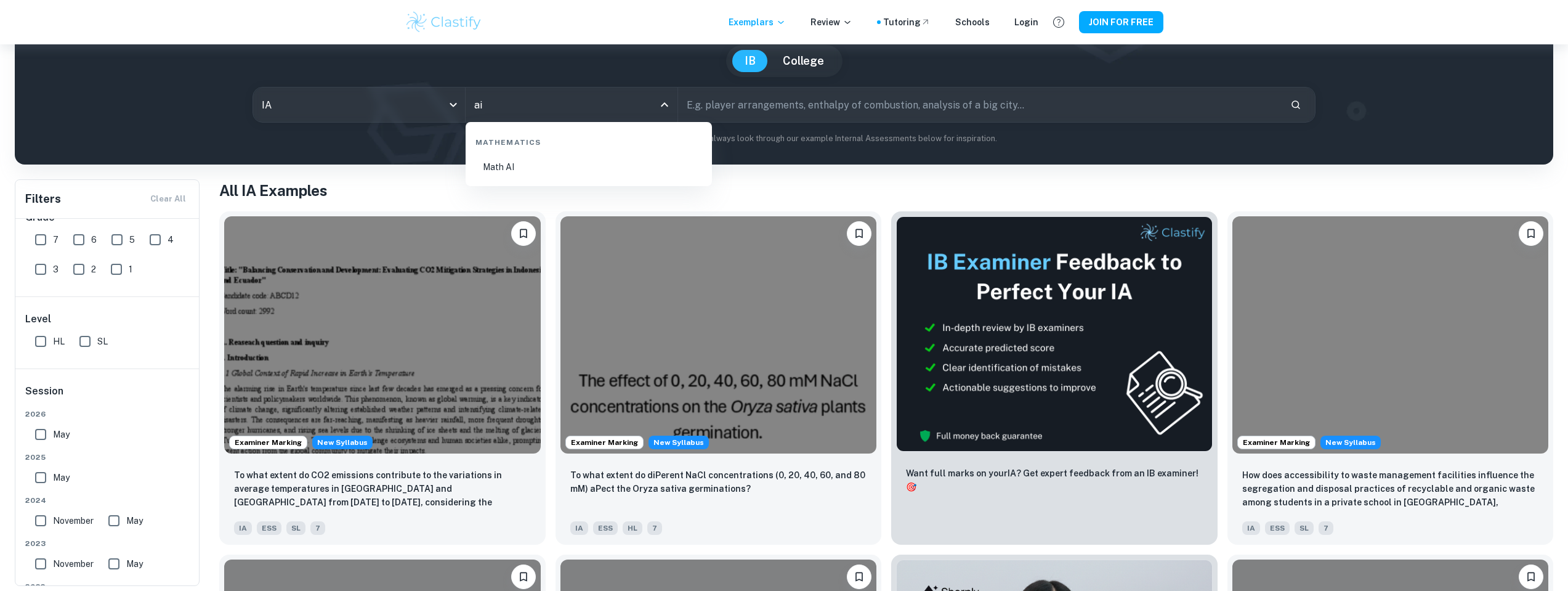
click at [537, 175] on li "Math AI" at bounding box center [589, 167] width 237 height 29
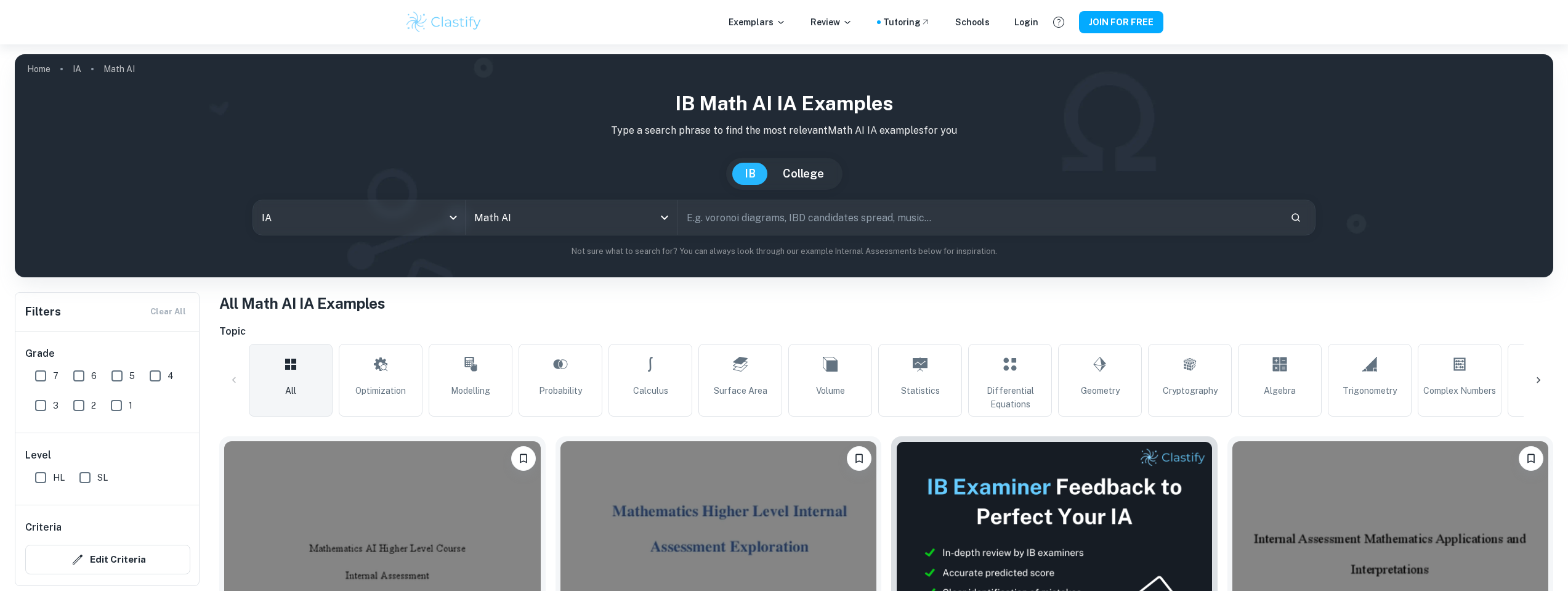
click at [41, 480] on input "HL" at bounding box center [41, 478] width 25 height 25
checkbox input "true"
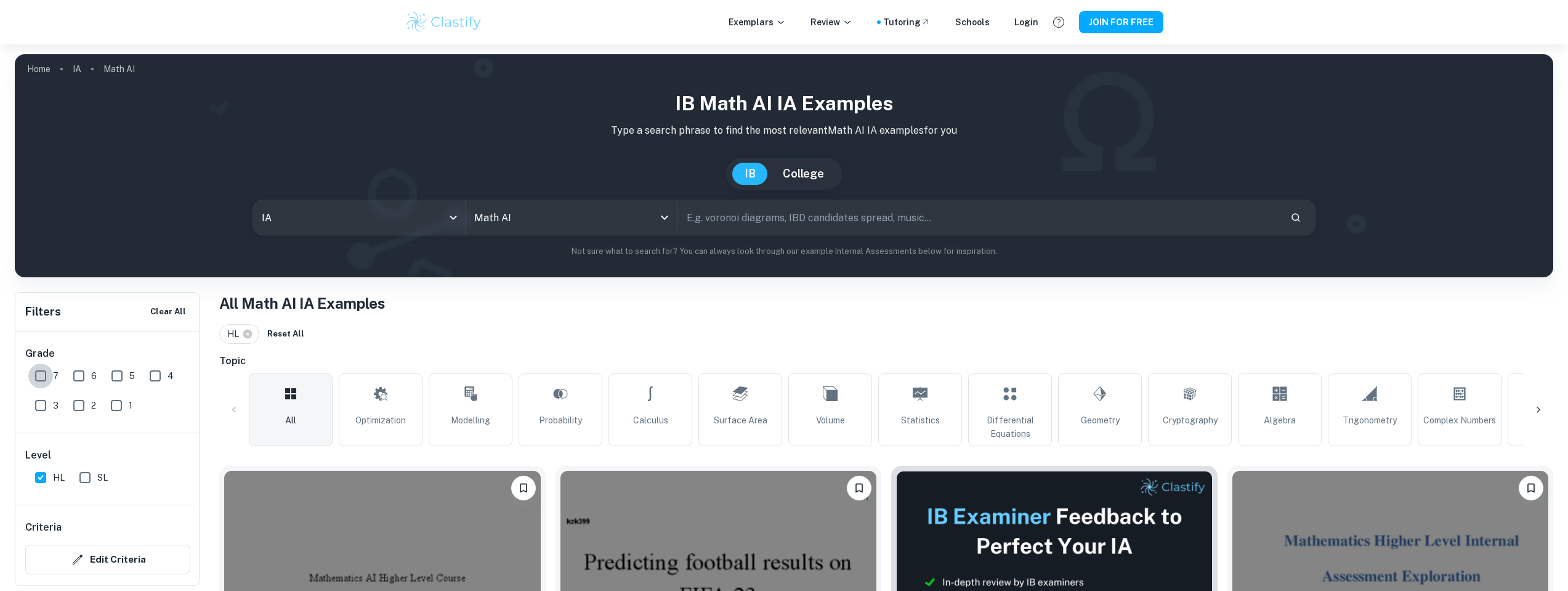
click at [45, 380] on input "7" at bounding box center [41, 376] width 25 height 25
checkbox input "true"
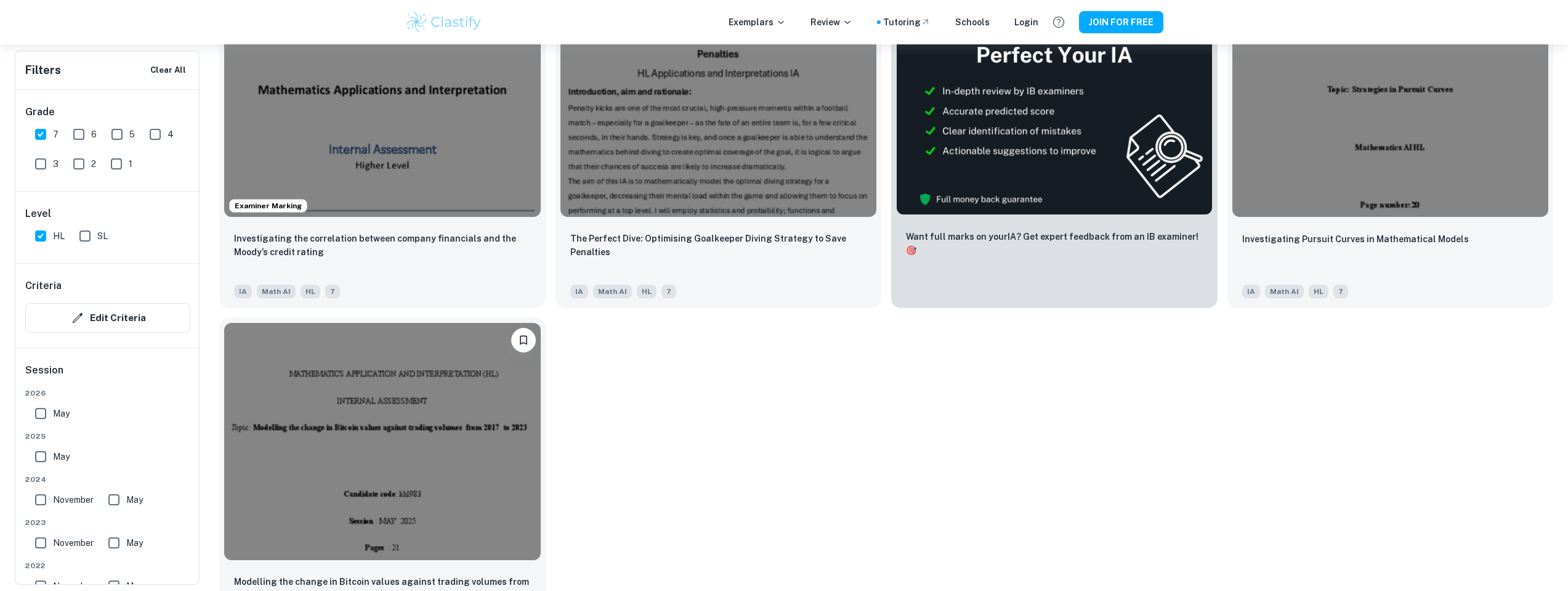
scroll to position [360, 0]
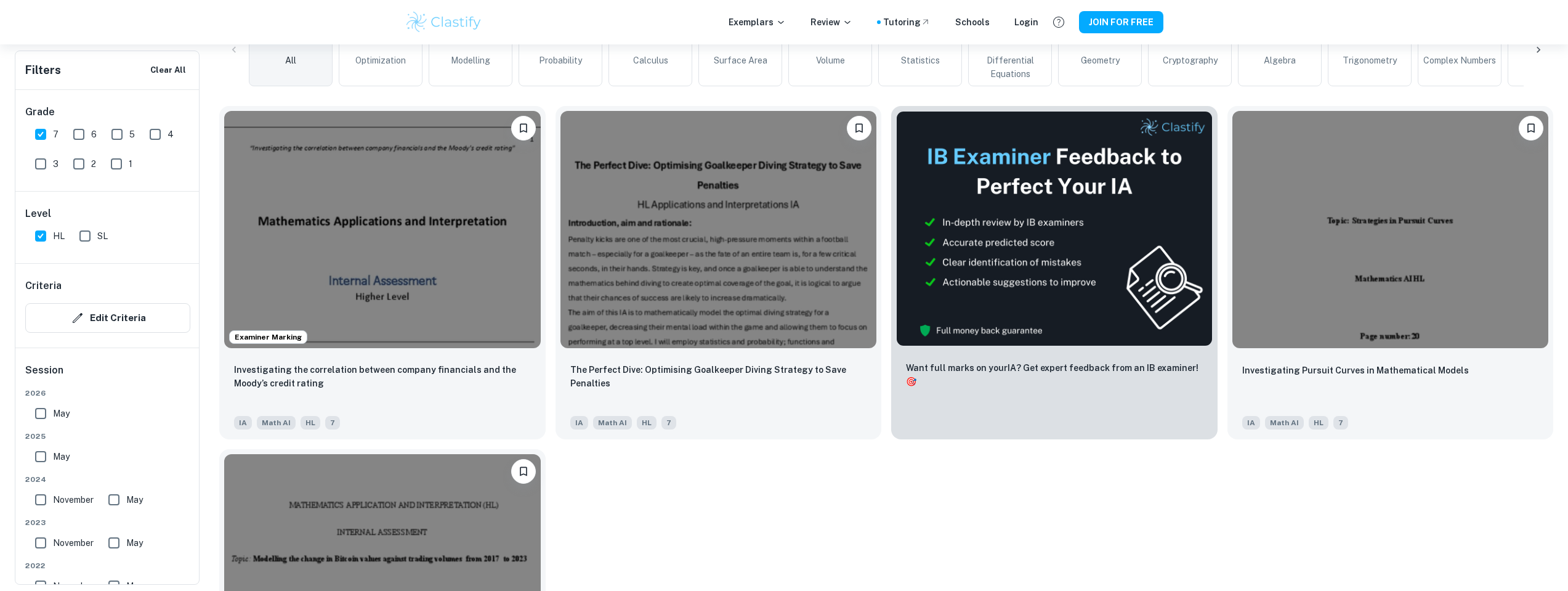
click at [81, 134] on input "6" at bounding box center [79, 134] width 25 height 25
checkbox input "true"
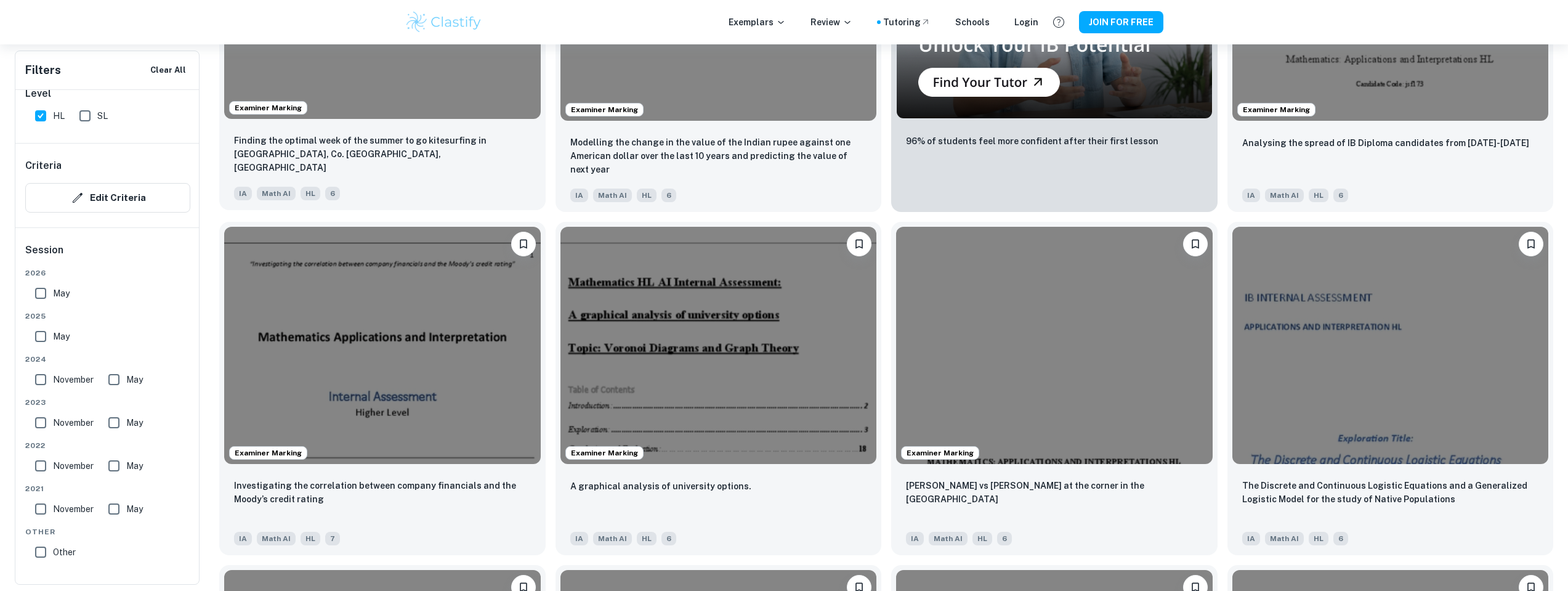
scroll to position [437, 0]
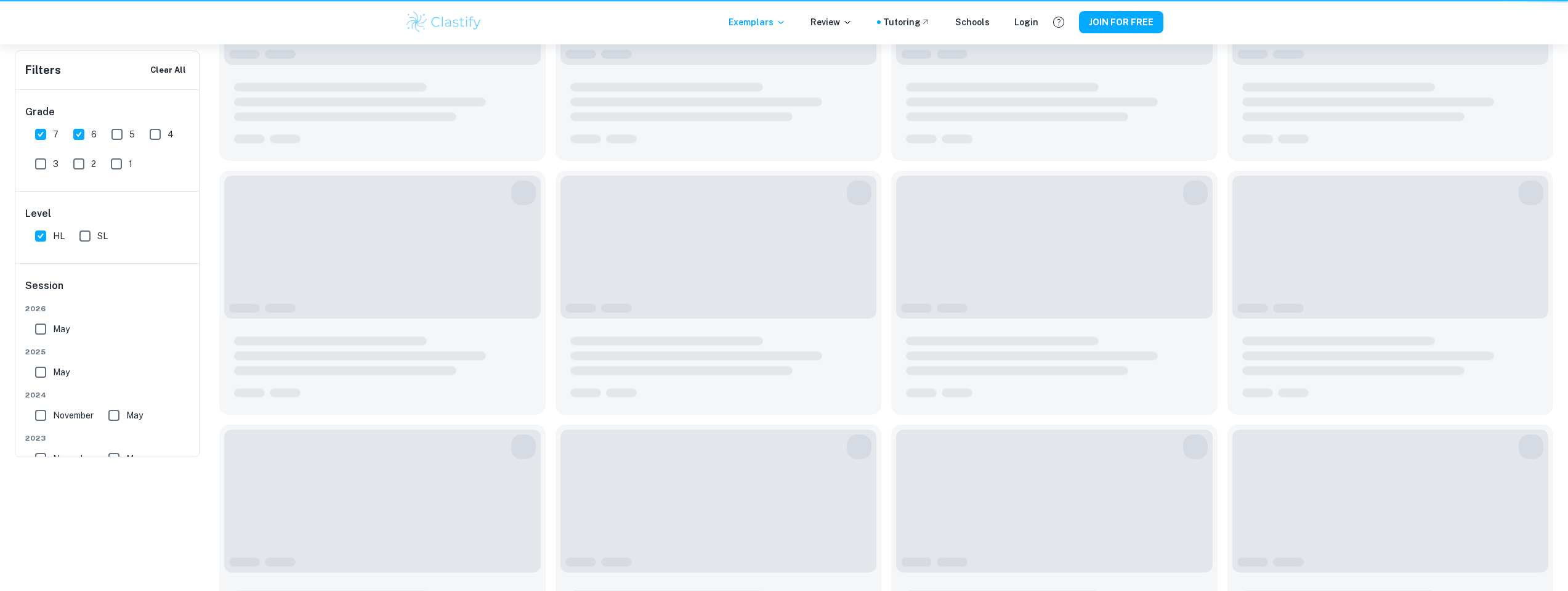
scroll to position [113, 0]
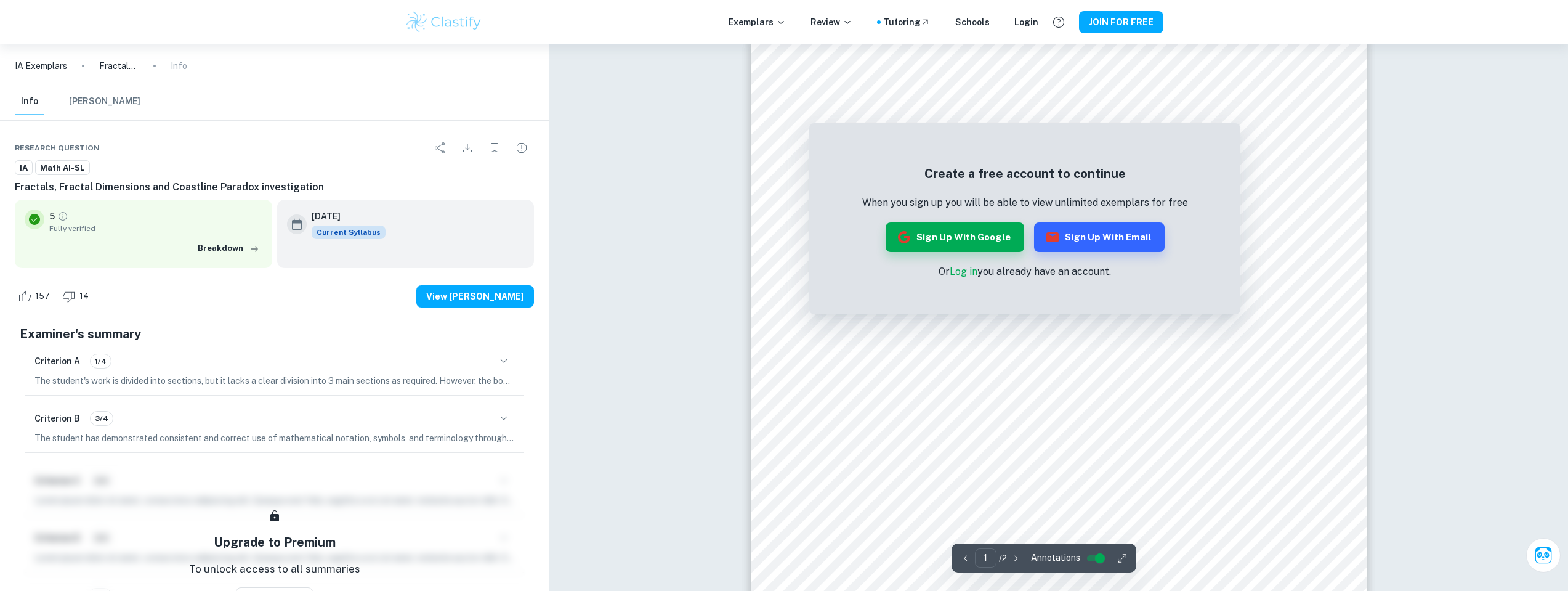
scroll to position [50, 0]
